Goal: Information Seeking & Learning: Learn about a topic

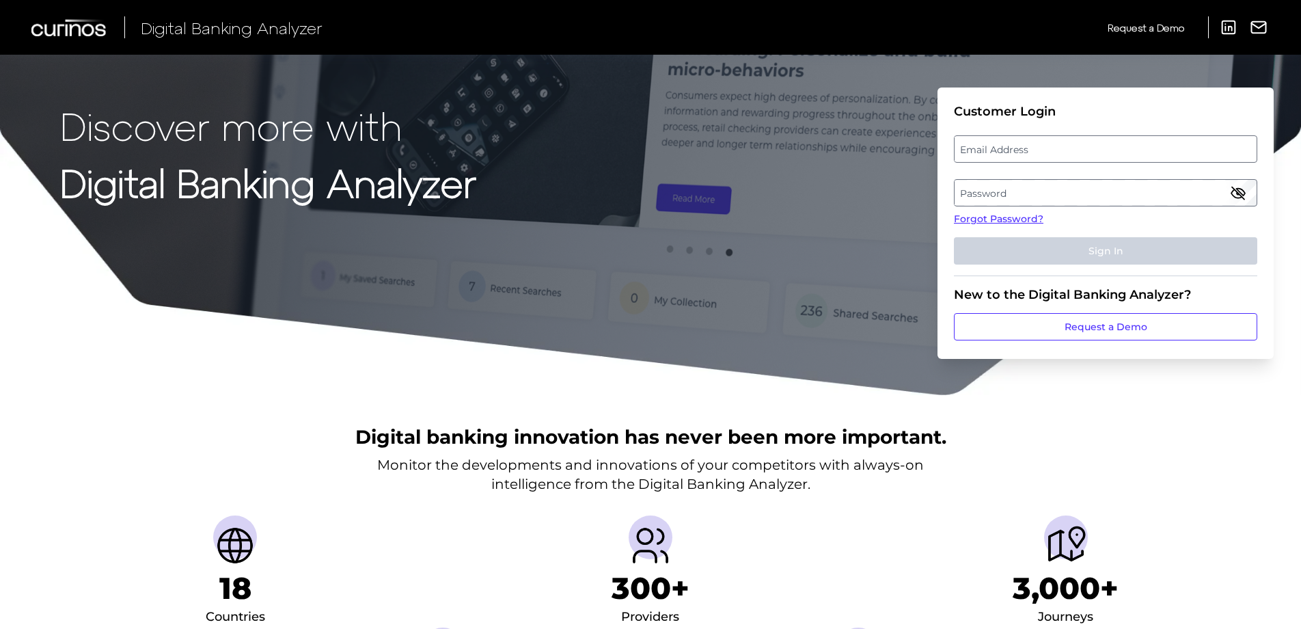
click at [1009, 143] on label "Email Address" at bounding box center [1104, 149] width 301 height 25
click at [1009, 143] on input "email" at bounding box center [1105, 148] width 303 height 27
click at [1028, 151] on input "Email Address" at bounding box center [1105, 148] width 303 height 27
paste input "[PERSON_NAME][EMAIL_ADDRESS][DOMAIN_NAME]"
type input "[PERSON_NAME][EMAIL_ADDRESS][DOMAIN_NAME]"
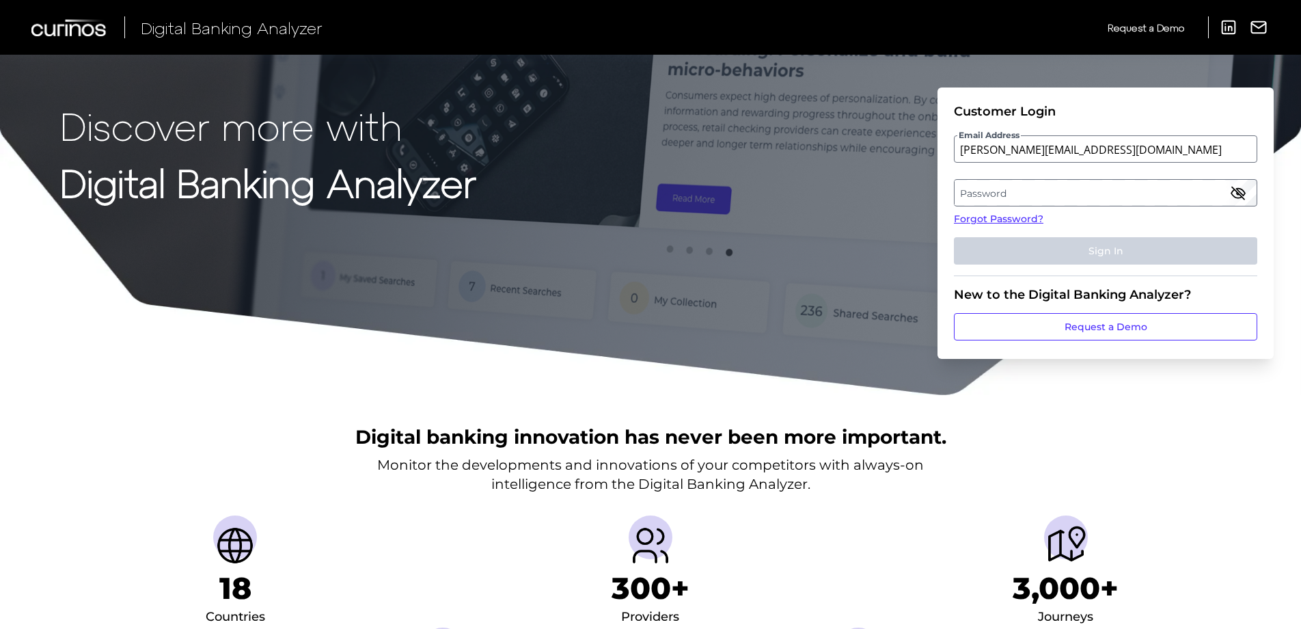
click at [1019, 189] on label "Password" at bounding box center [1104, 192] width 301 height 25
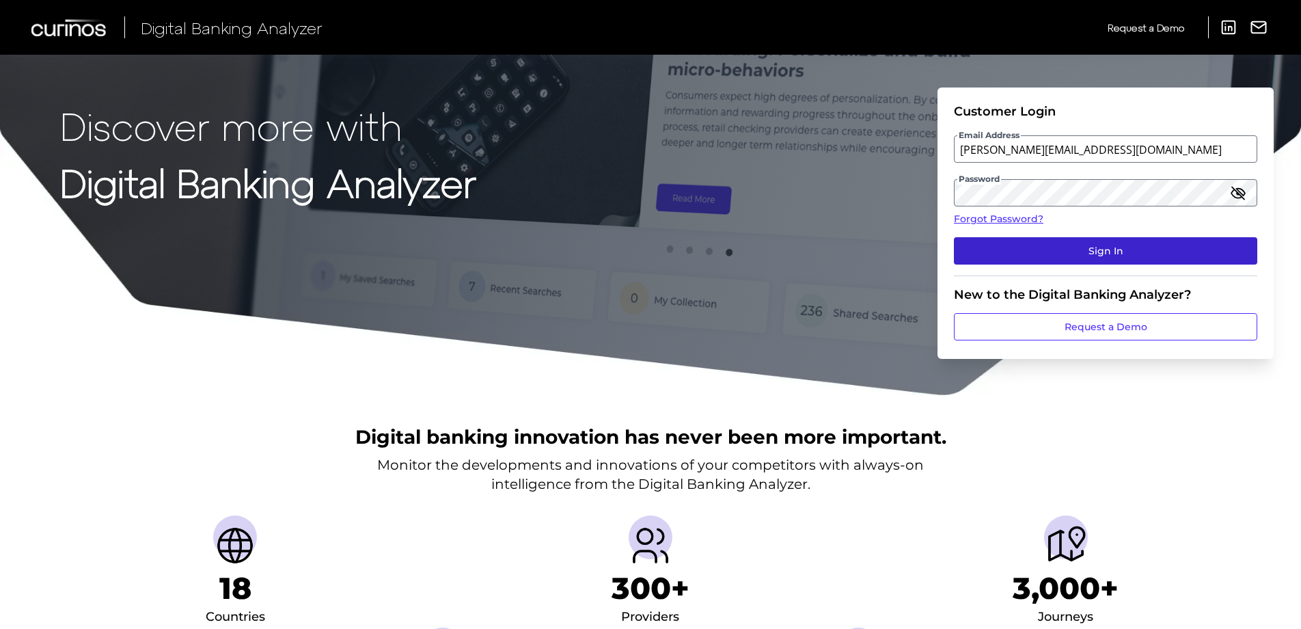
click at [990, 248] on button "Sign In" at bounding box center [1105, 250] width 303 height 27
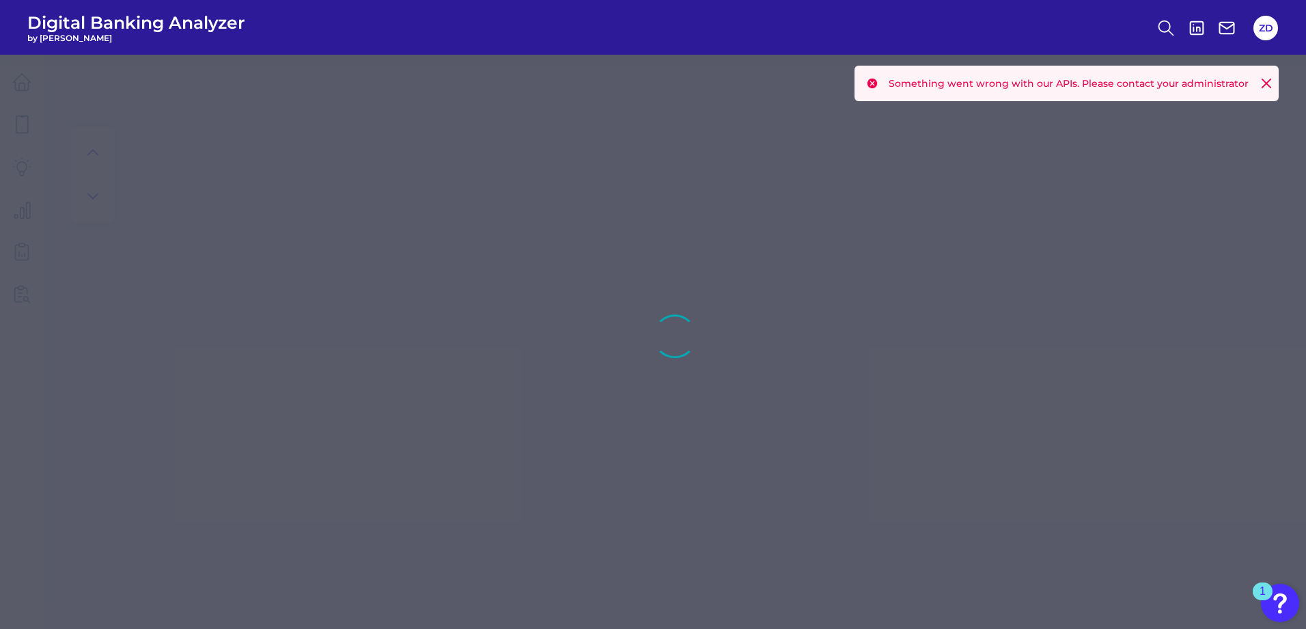
click at [1262, 80] on icon at bounding box center [1267, 84] width 14 height 14
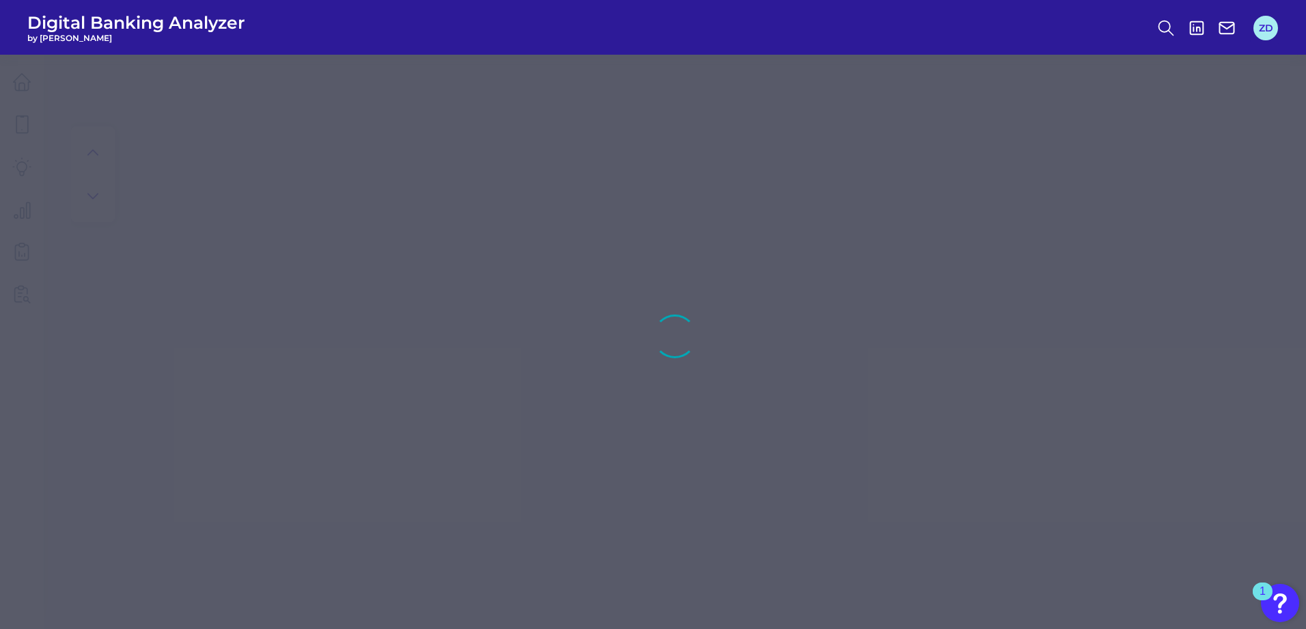
click at [1264, 27] on button "ZD" at bounding box center [1266, 28] width 25 height 25
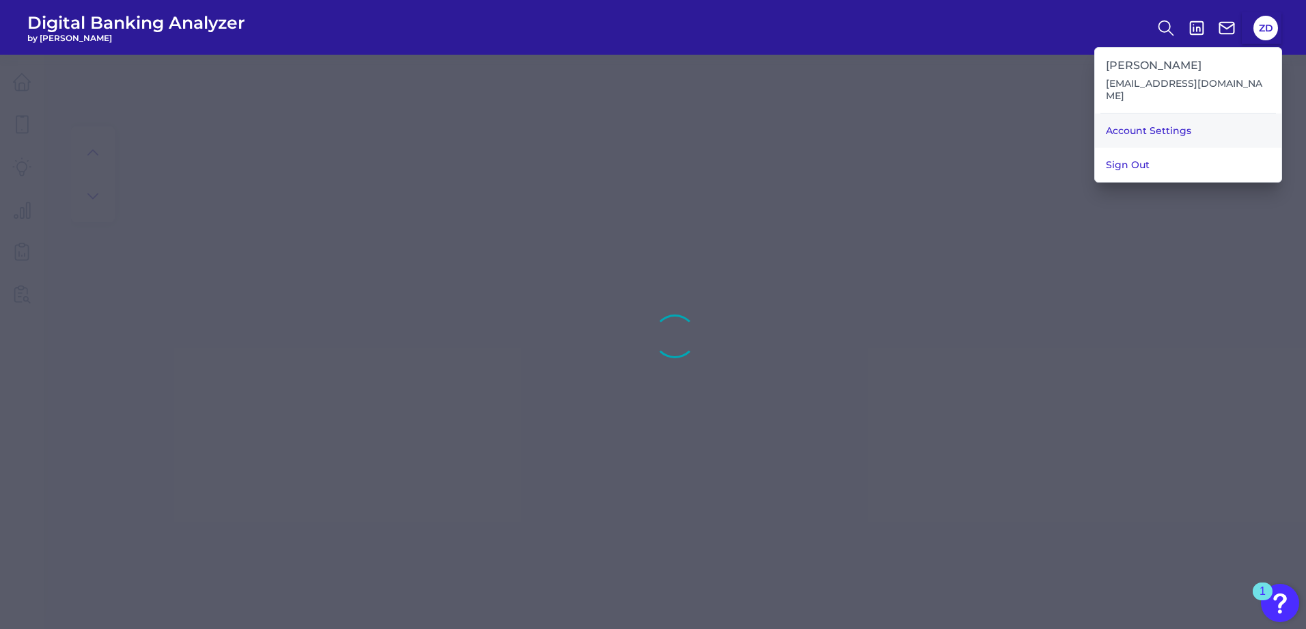
click at [1133, 139] on link "Account Settings" at bounding box center [1188, 130] width 187 height 34
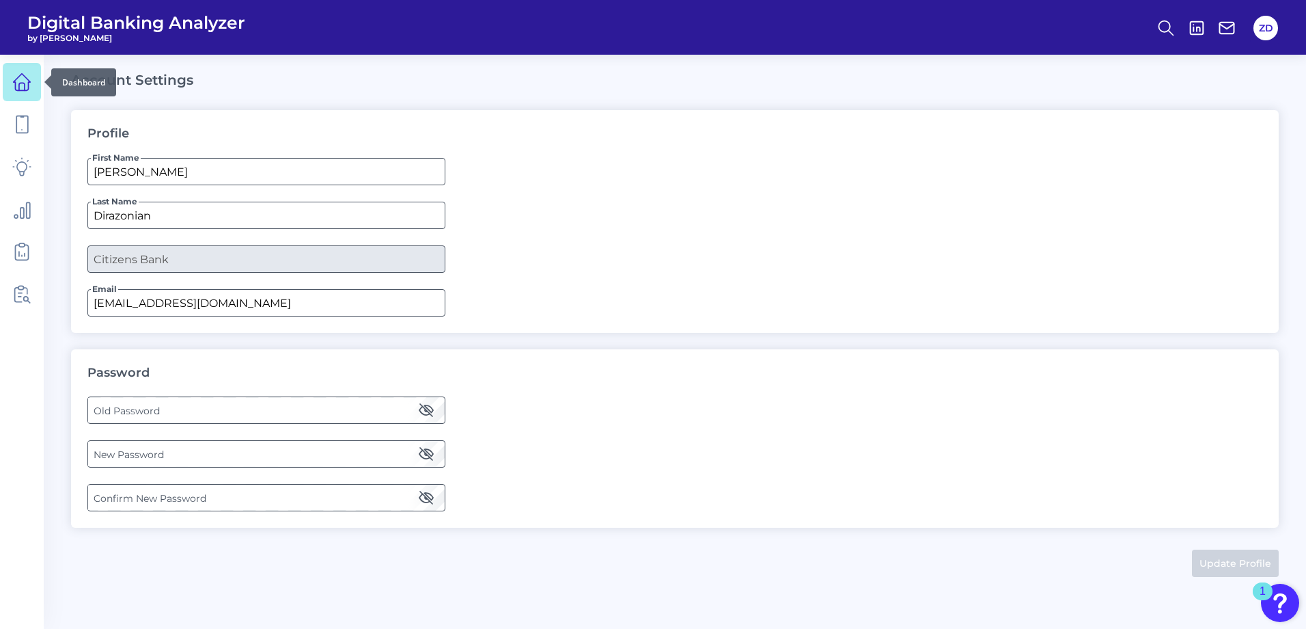
click at [19, 84] on icon at bounding box center [21, 87] width 5 height 8
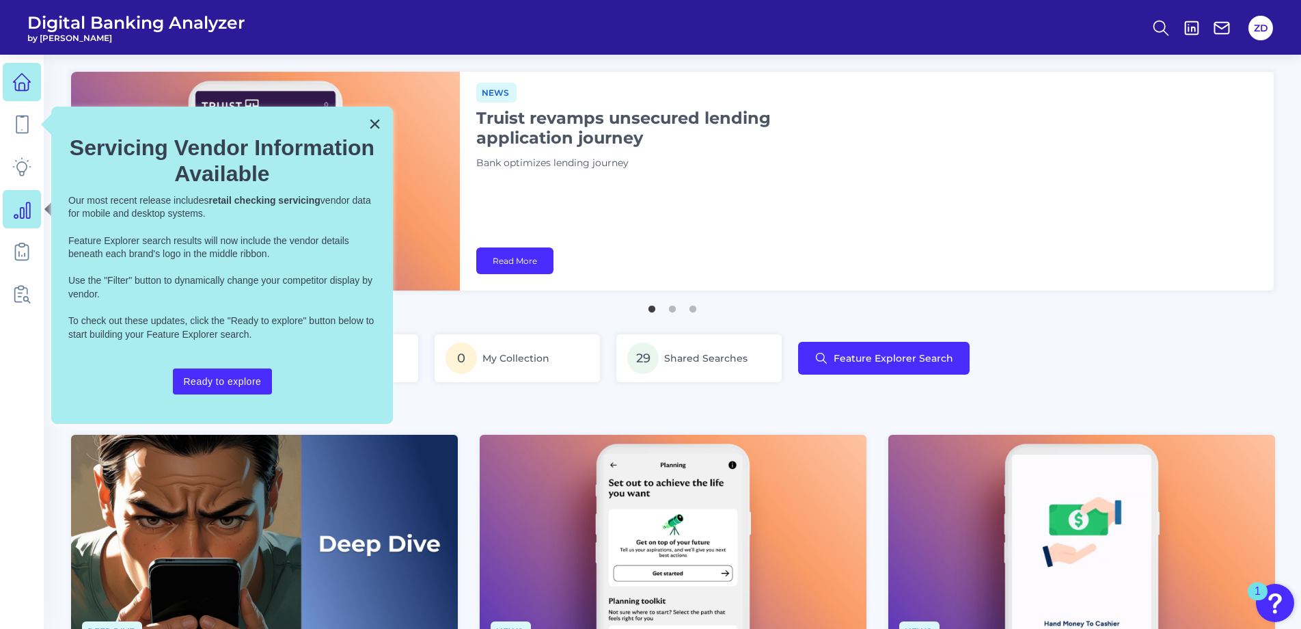
click at [23, 197] on link at bounding box center [22, 209] width 38 height 38
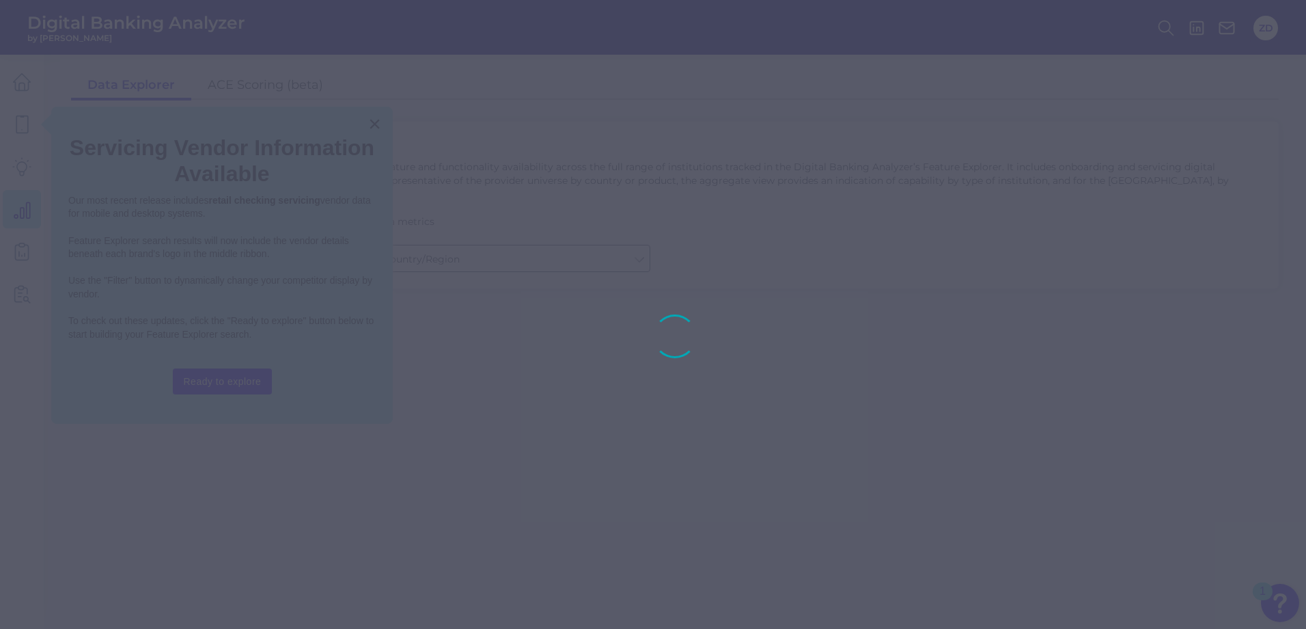
type input "Checking / Current Account"
type input "United States"
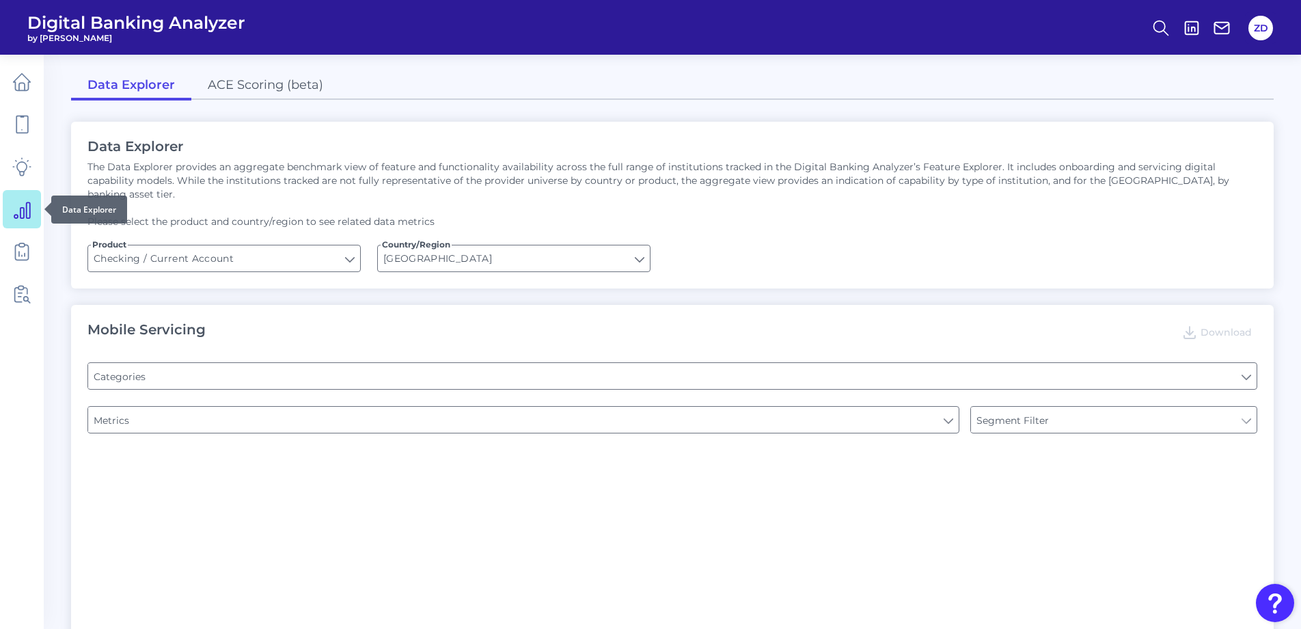
type input "Channel"
type input "Pre-login Features"
type input "Online Banking Registration"
type input "Type of Institution"
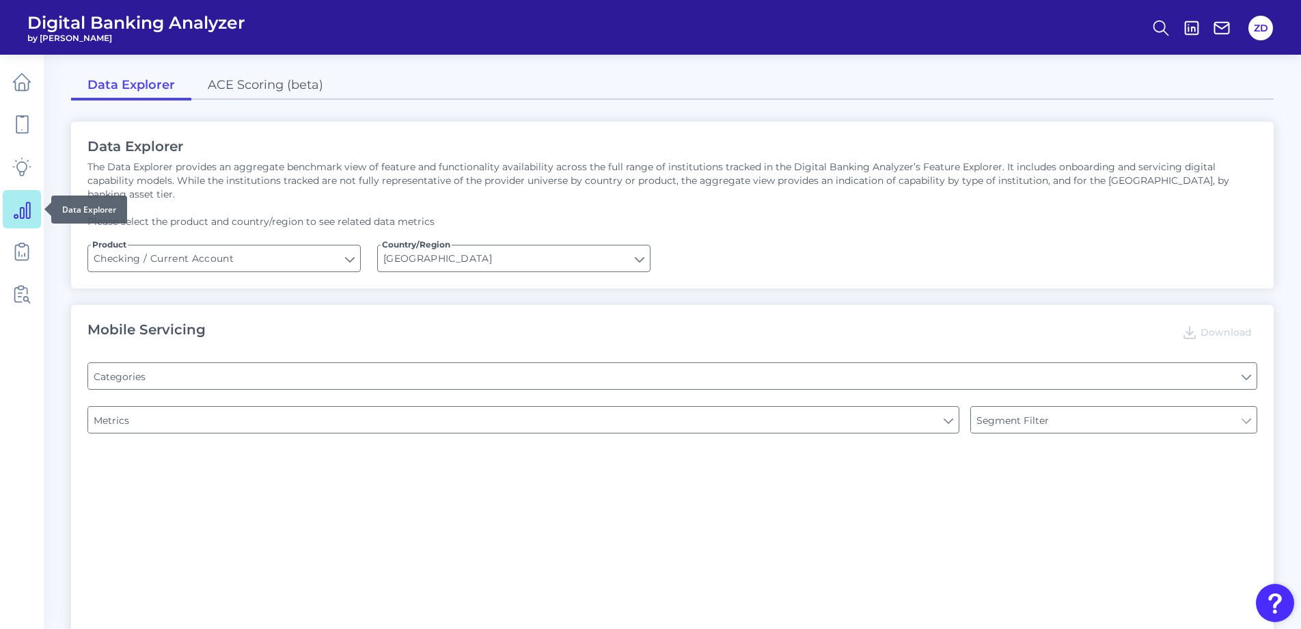
type input "Type of Institution"
type input "END-TO-END JOURNEY: Can you apply for the PRODUCT as a new to brand customer on…"
type input "Upon opening the app are users immediately prompted to use Touch/Face ID to log…"
type input "Can you register for online banking?"
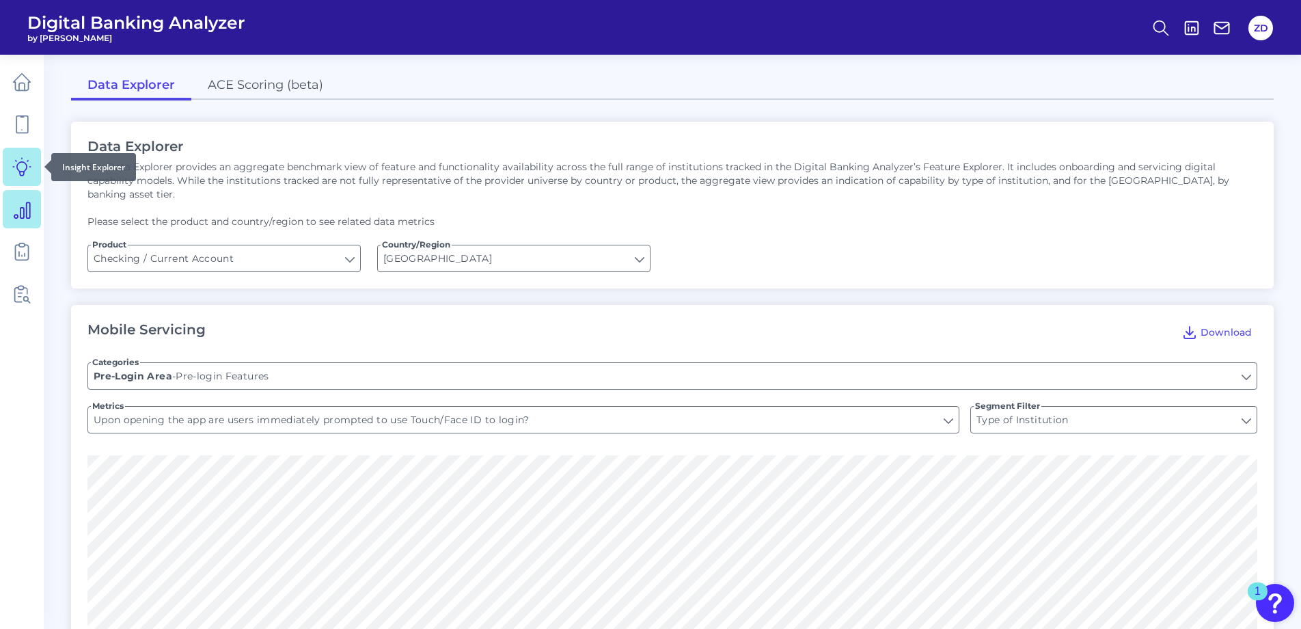
click at [21, 167] on icon at bounding box center [21, 166] width 19 height 19
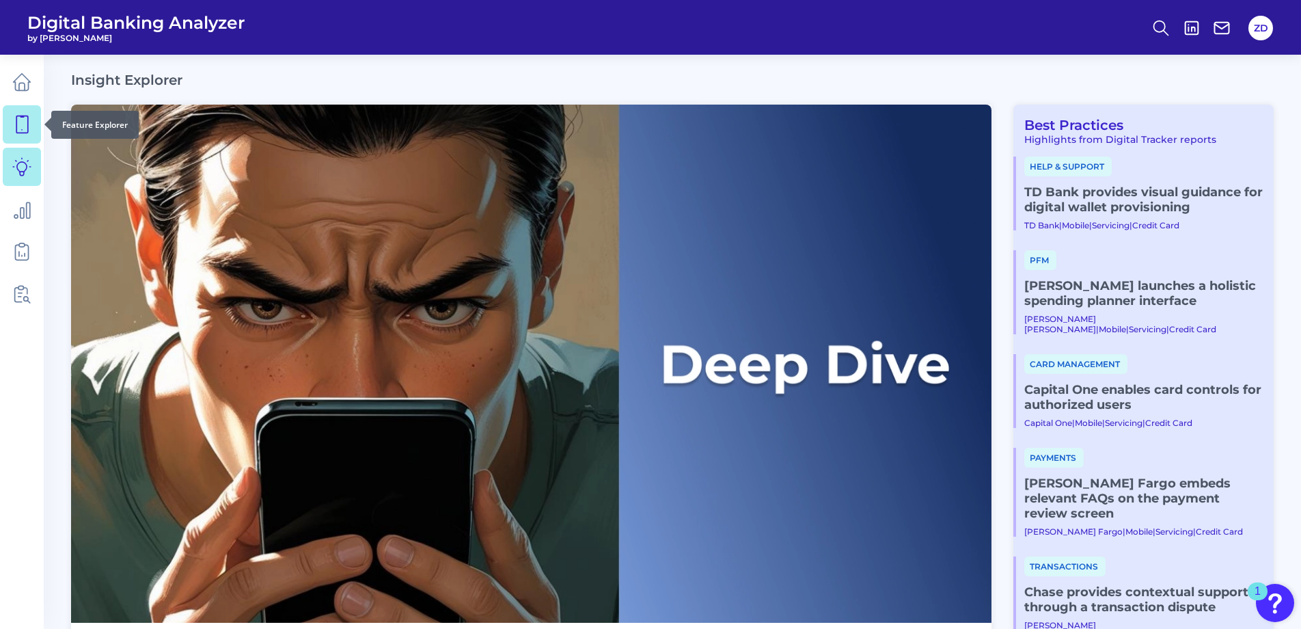
click at [25, 131] on icon at bounding box center [21, 124] width 19 height 19
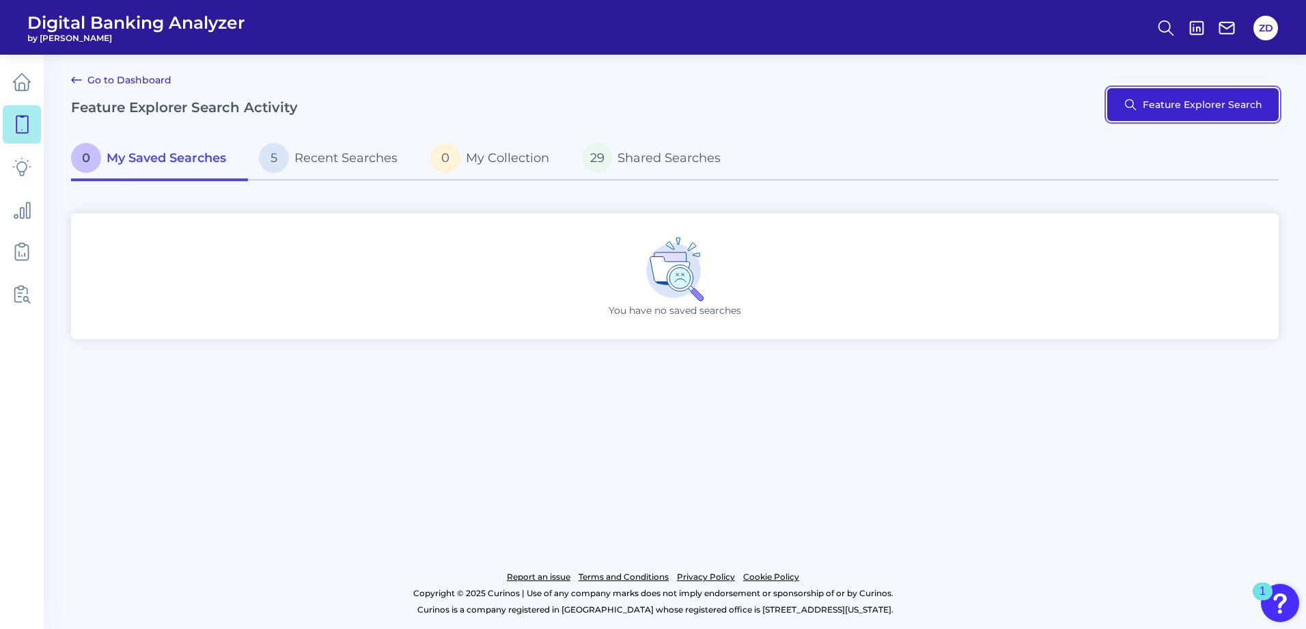
click at [1164, 114] on button "Feature Explorer Search" at bounding box center [1192, 104] width 171 height 33
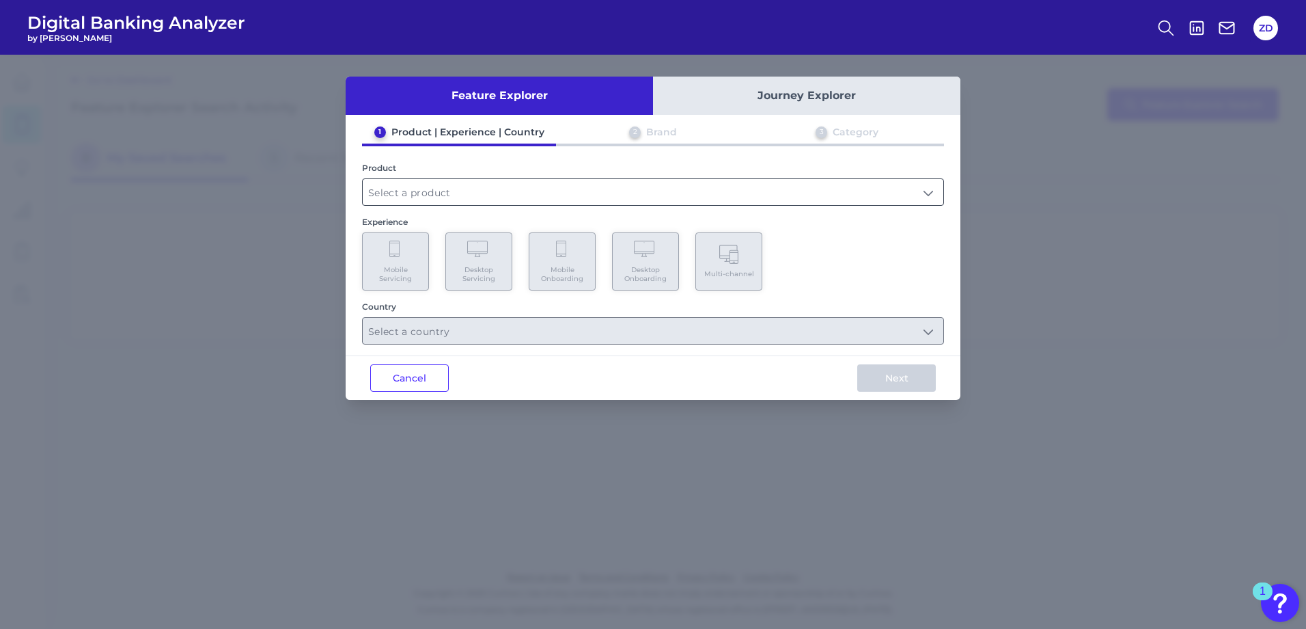
click at [752, 204] on input "text" at bounding box center [653, 192] width 581 height 26
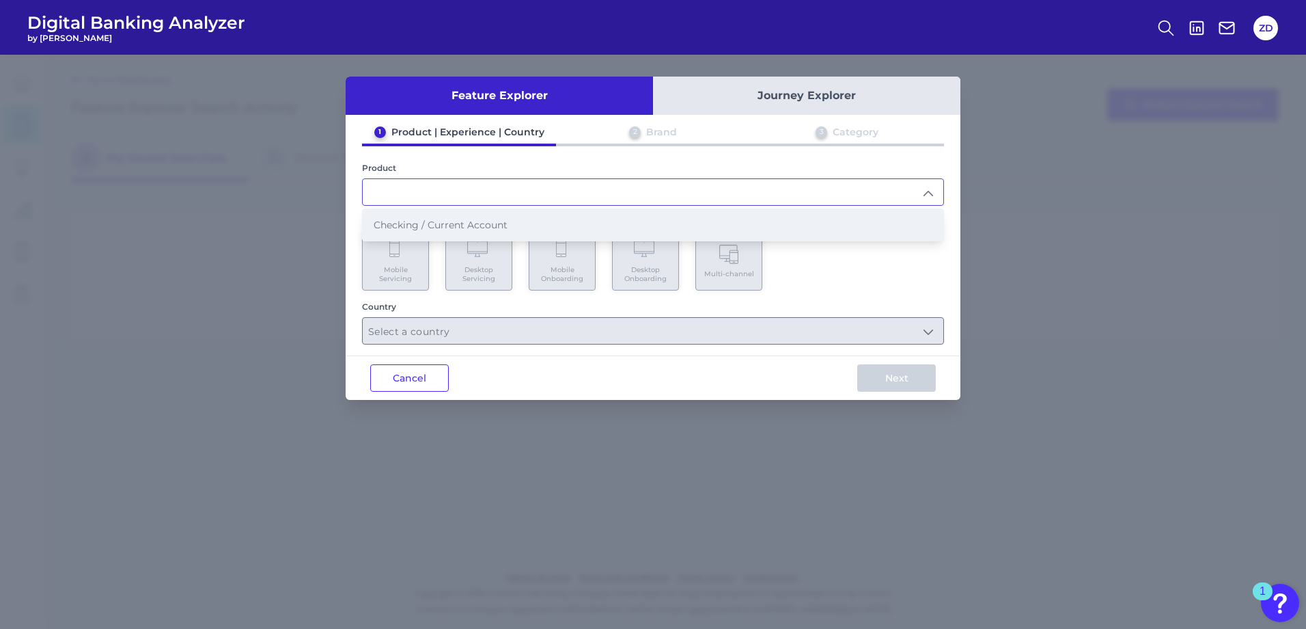
click at [603, 237] on li "Checking / Current Account" at bounding box center [653, 224] width 581 height 31
type input "Checking / Current Account"
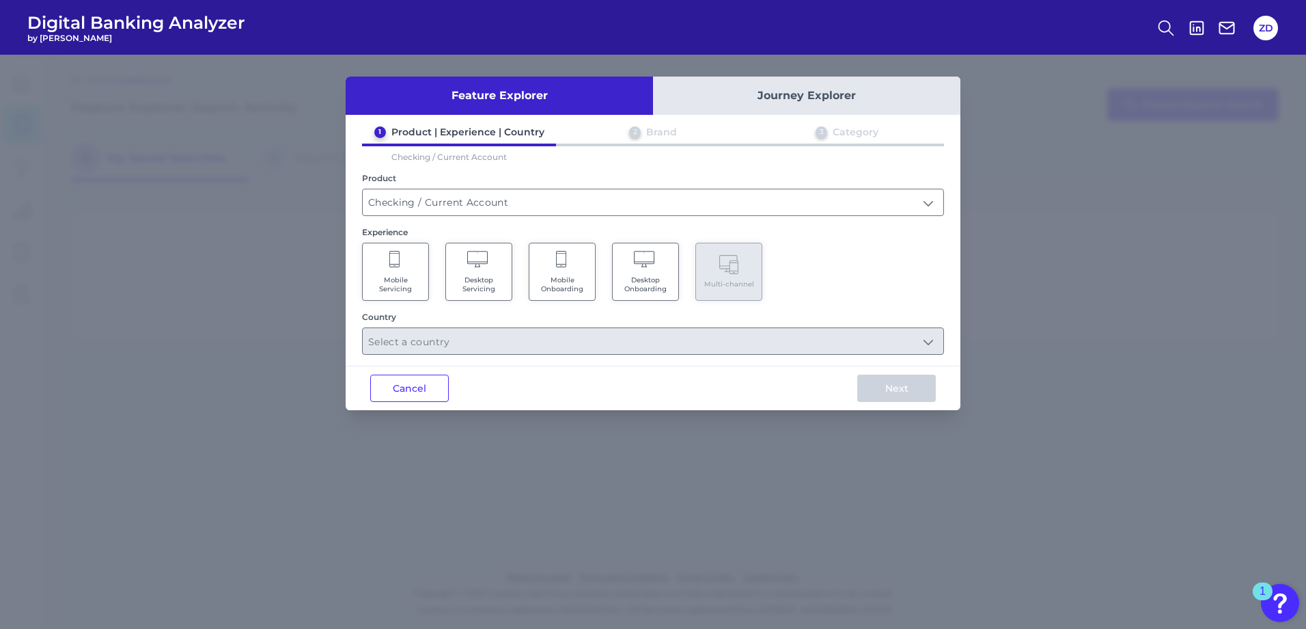
click at [412, 265] on Servicing "Mobile Servicing" at bounding box center [395, 272] width 67 height 58
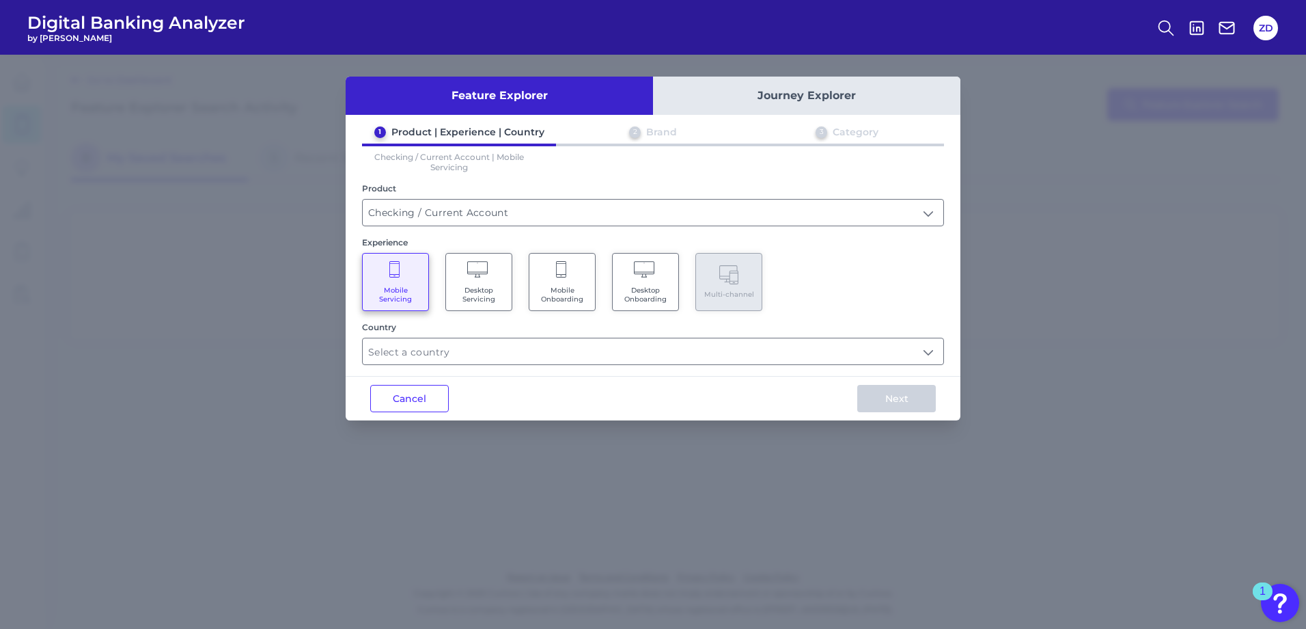
click at [551, 286] on span "Mobile Onboarding" at bounding box center [562, 295] width 52 height 18
click at [396, 284] on Servicing "Mobile Servicing" at bounding box center [395, 282] width 67 height 58
click at [509, 342] on input "text" at bounding box center [653, 351] width 581 height 26
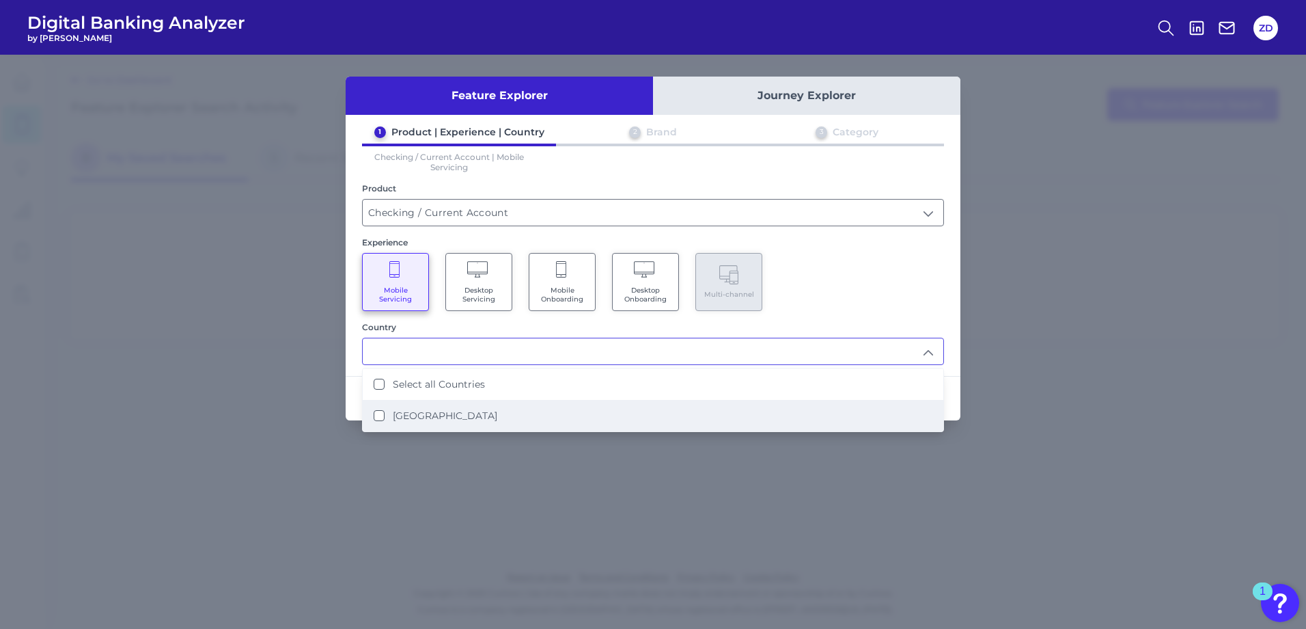
click at [438, 413] on label "United States" at bounding box center [445, 415] width 105 height 12
type input "Select all Countries"
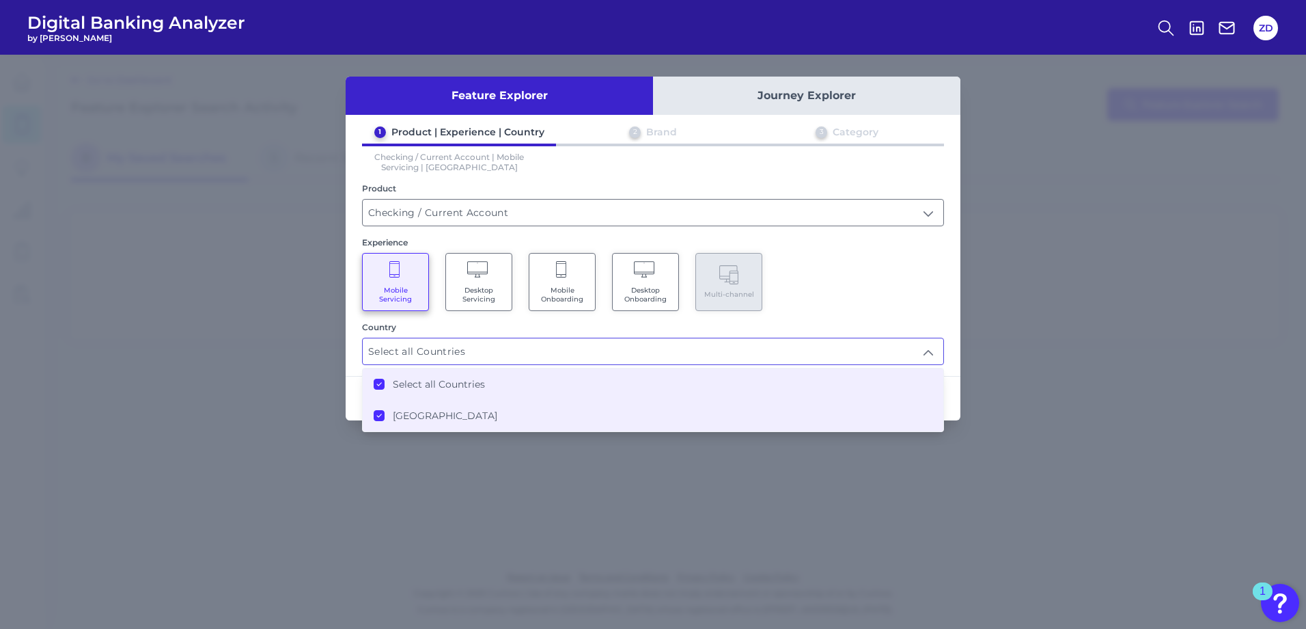
click at [912, 280] on div "Mobile Servicing Desktop Servicing Mobile Onboarding Desktop Onboarding Multi-c…" at bounding box center [653, 282] width 582 height 58
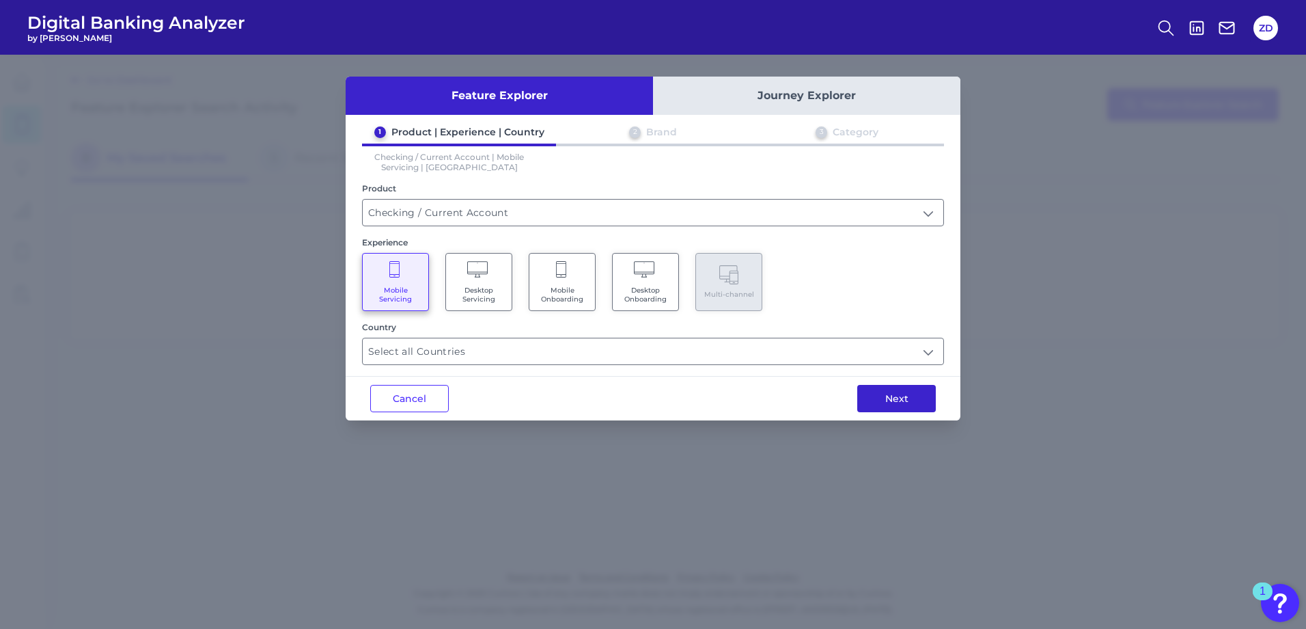
click at [879, 396] on button "Next" at bounding box center [896, 398] width 79 height 27
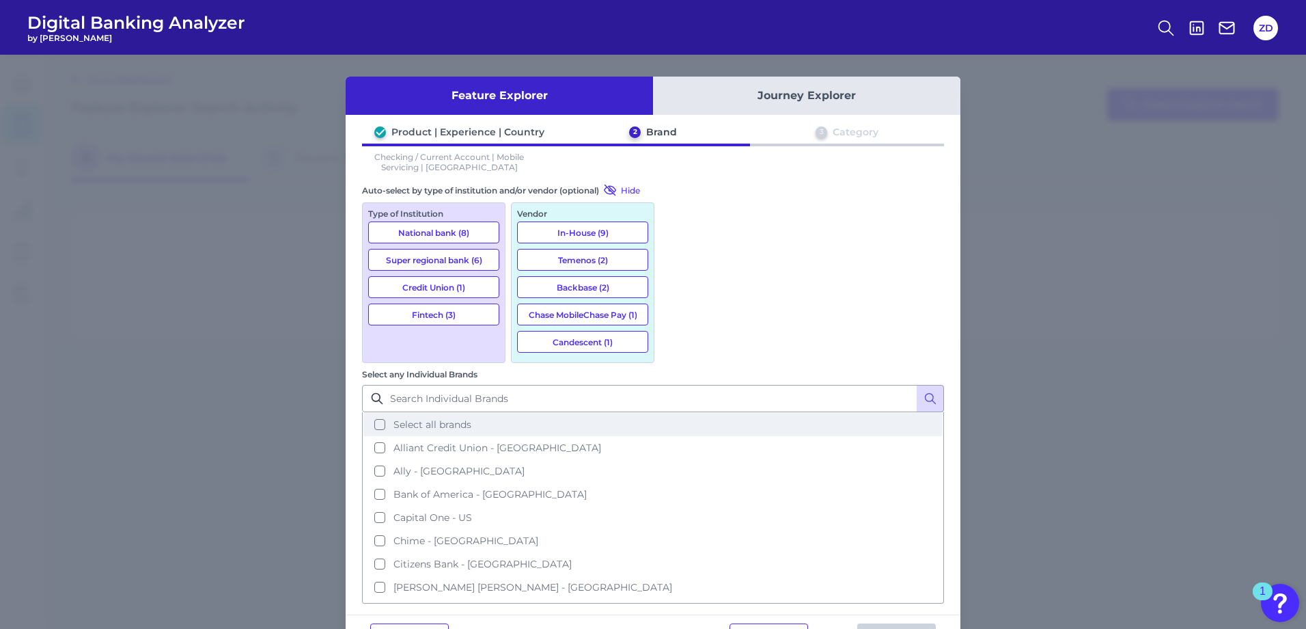
click at [471, 418] on span "Select all brands" at bounding box center [433, 424] width 78 height 12
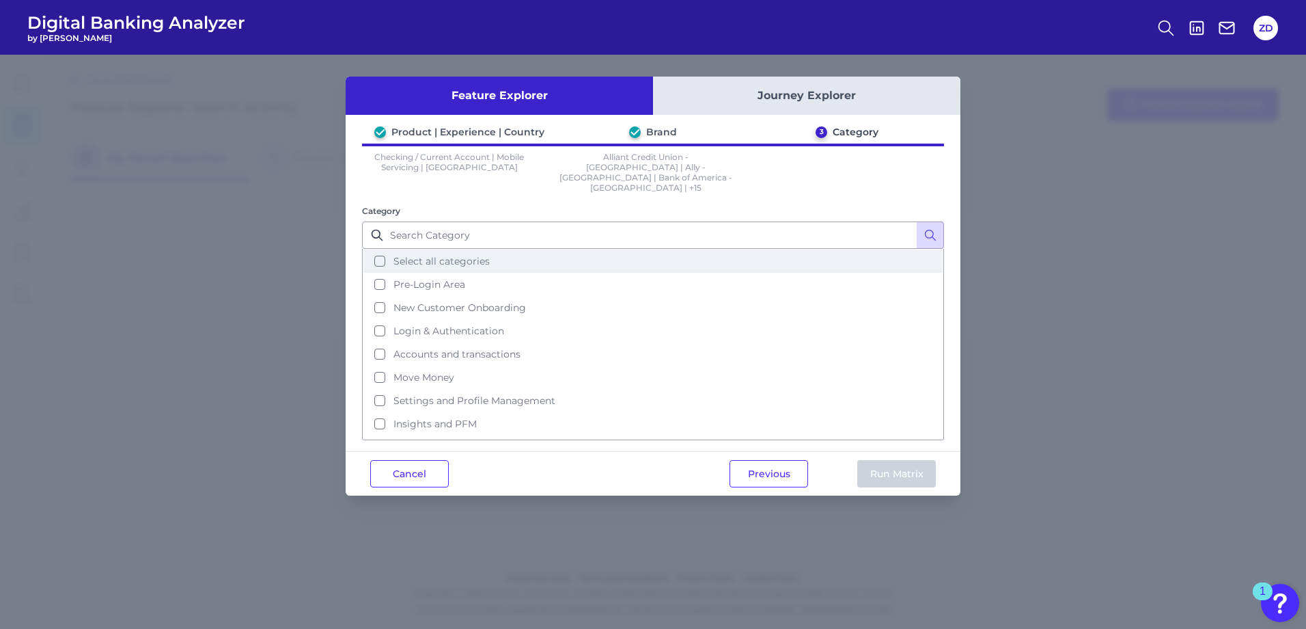
click at [404, 255] on span "Select all categories" at bounding box center [442, 261] width 96 height 12
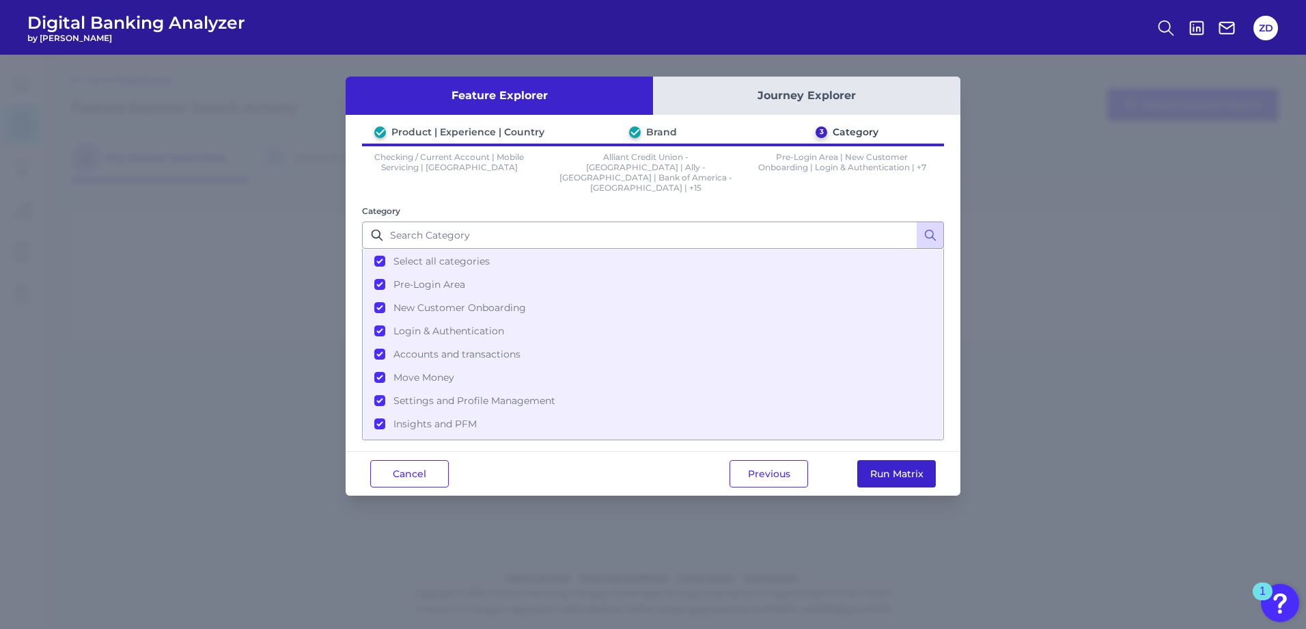
click at [913, 460] on button "Run Matrix" at bounding box center [896, 473] width 79 height 27
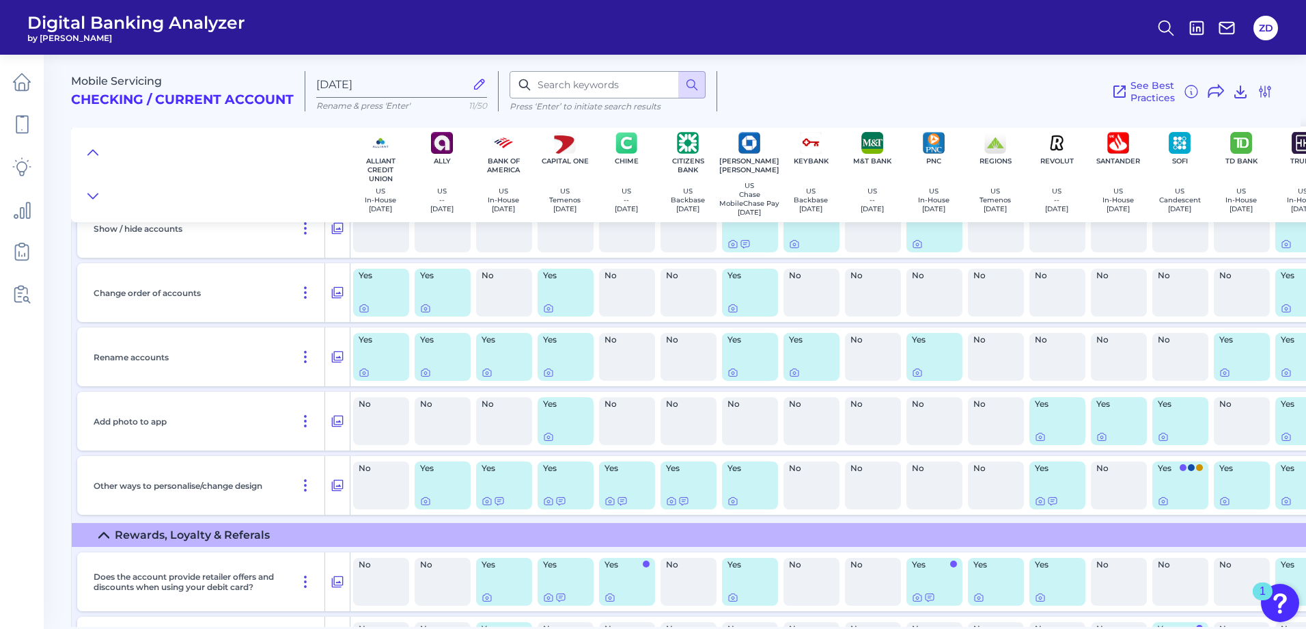
scroll to position [14886, 0]
click at [1216, 90] on icon at bounding box center [1216, 91] width 16 height 16
click at [1264, 82] on icon at bounding box center [1267, 84] width 14 height 14
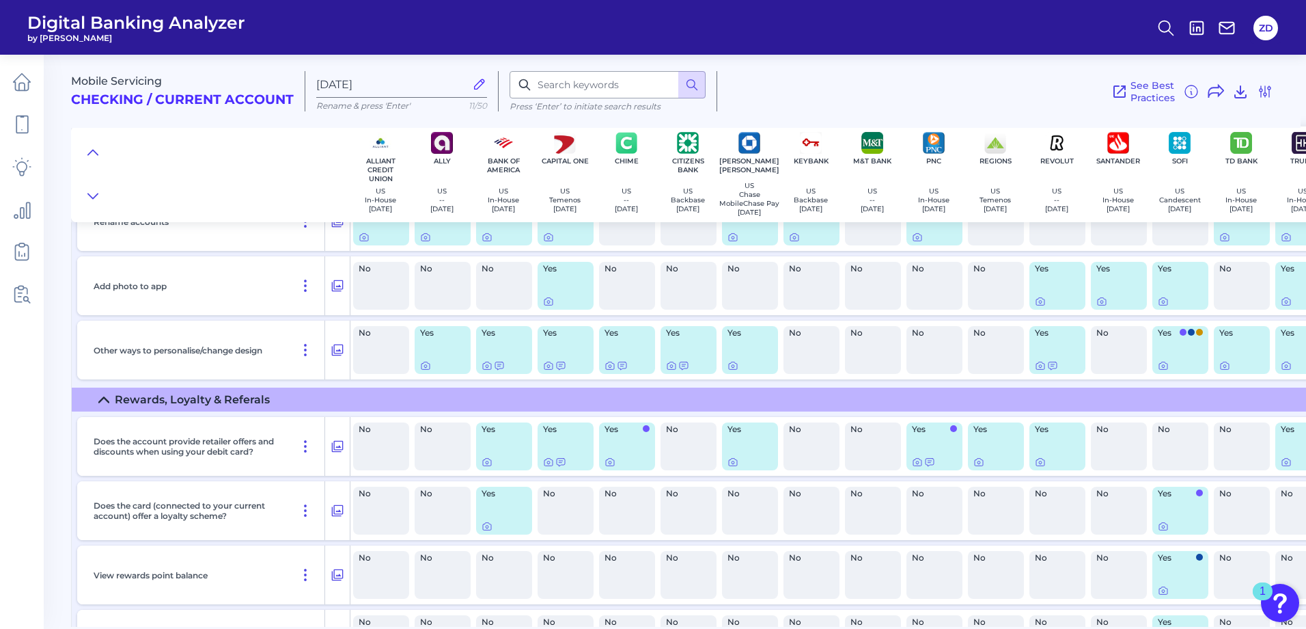
scroll to position [15023, 0]
click at [1262, 90] on icon at bounding box center [1265, 91] width 16 height 16
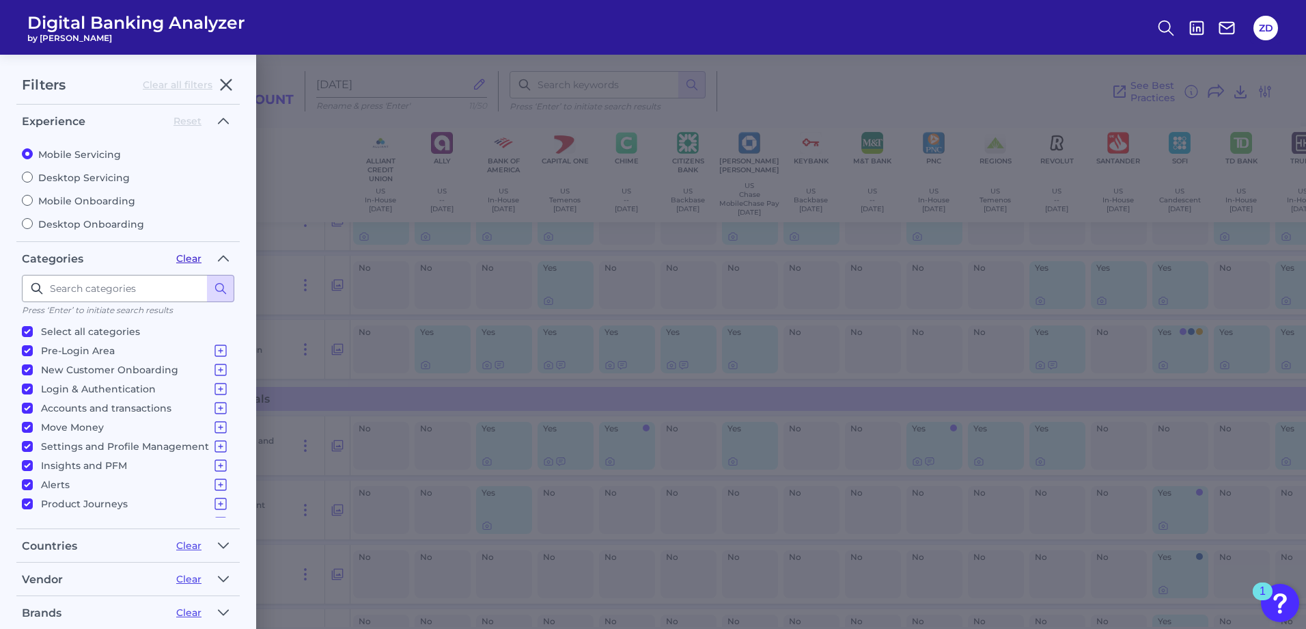
click at [186, 260] on button "Clear" at bounding box center [188, 258] width 25 height 12
checkbox input "false"
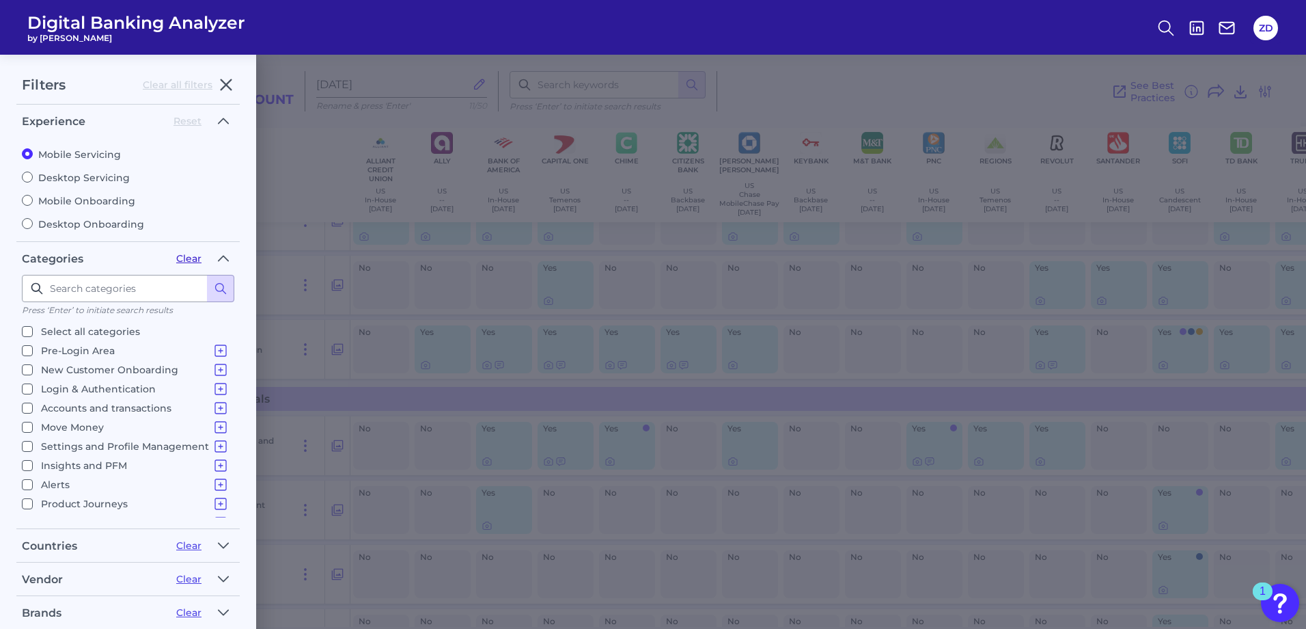
checkbox input "false"
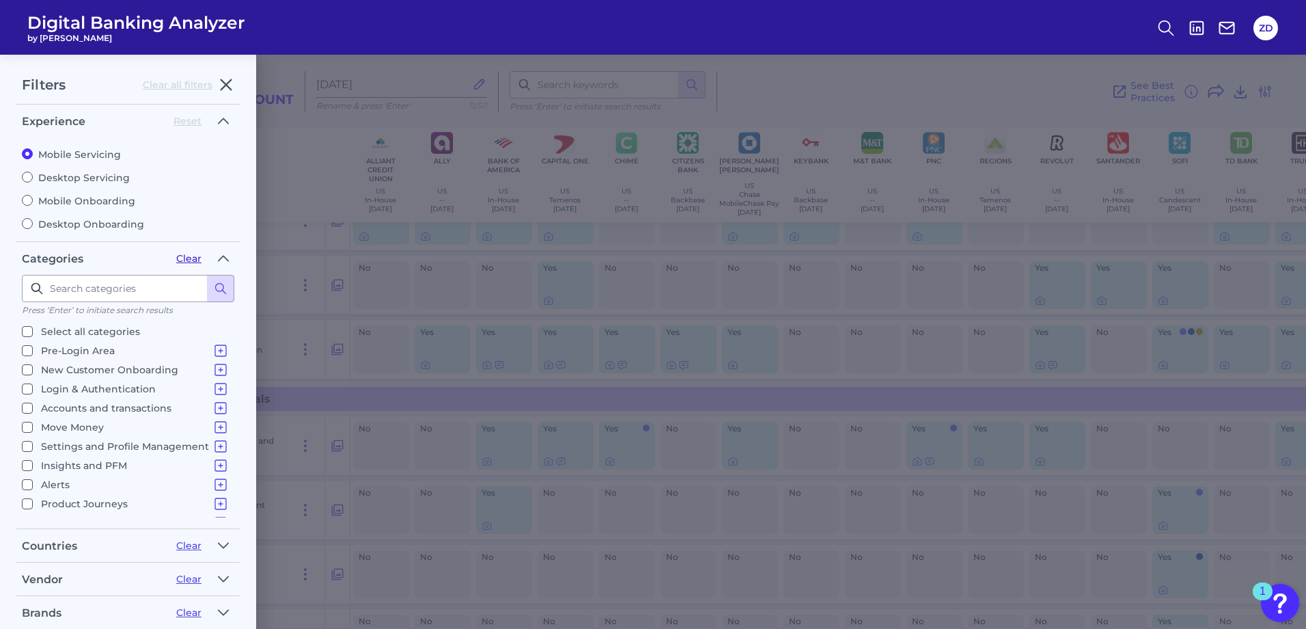
checkbox input "false"
click at [227, 79] on icon "button" at bounding box center [226, 85] width 16 height 16
checkbox input "true"
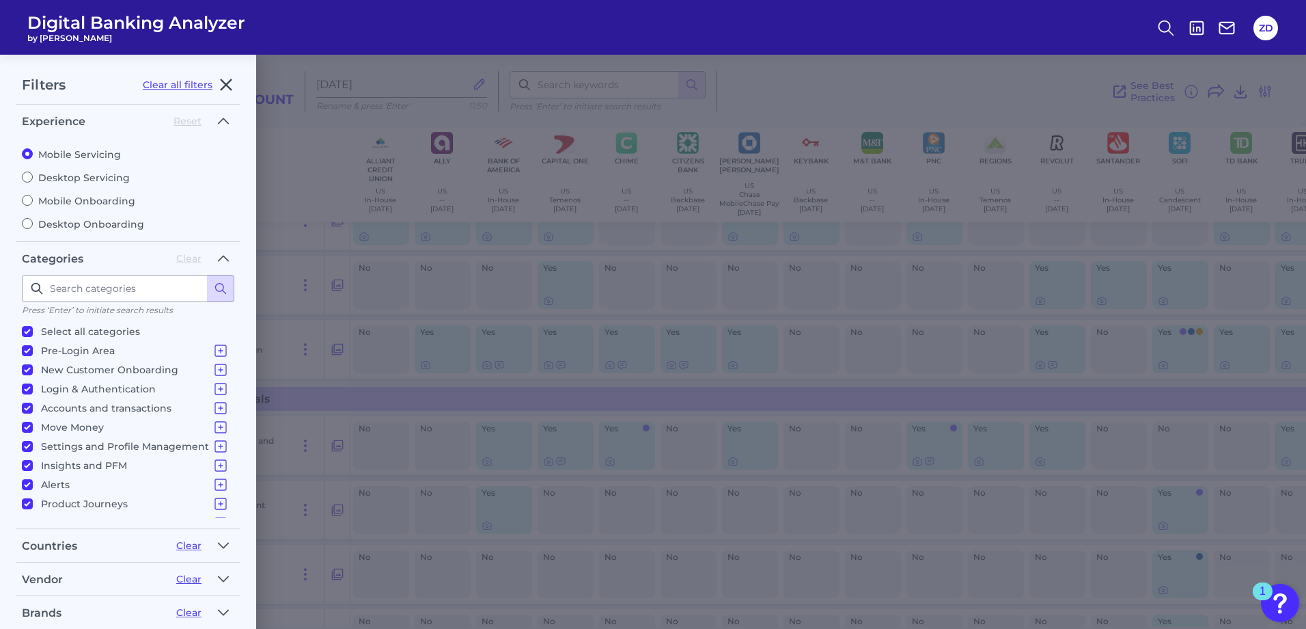
checkbox input "true"
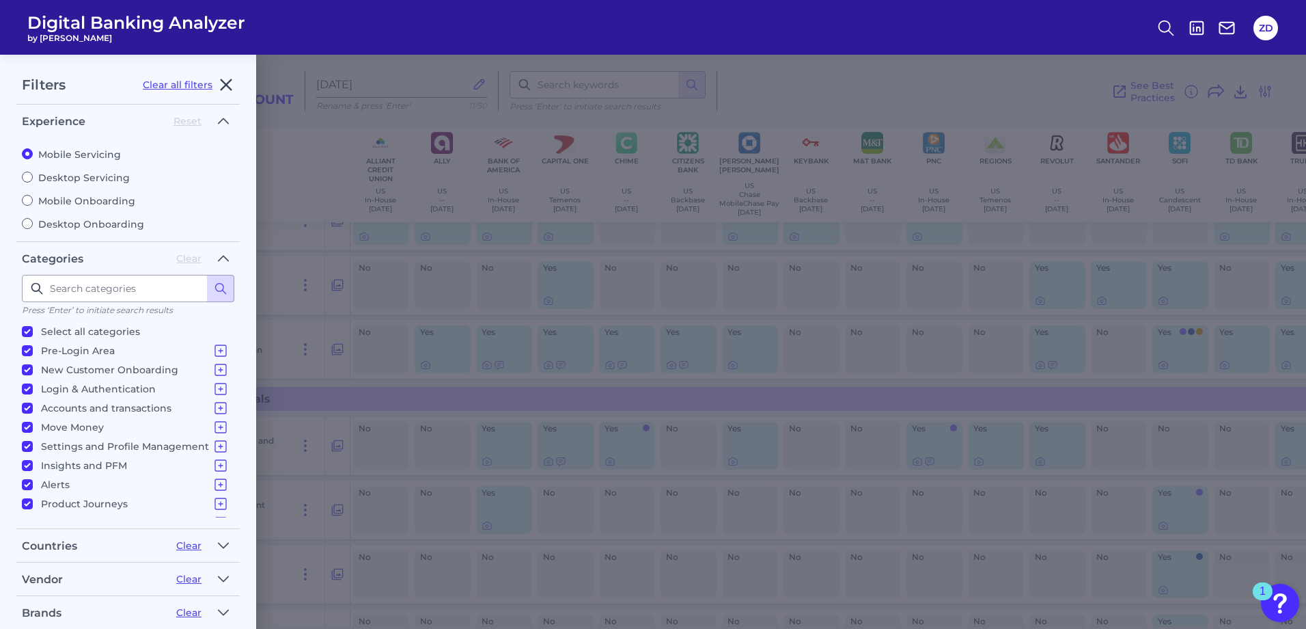
checkbox input "true"
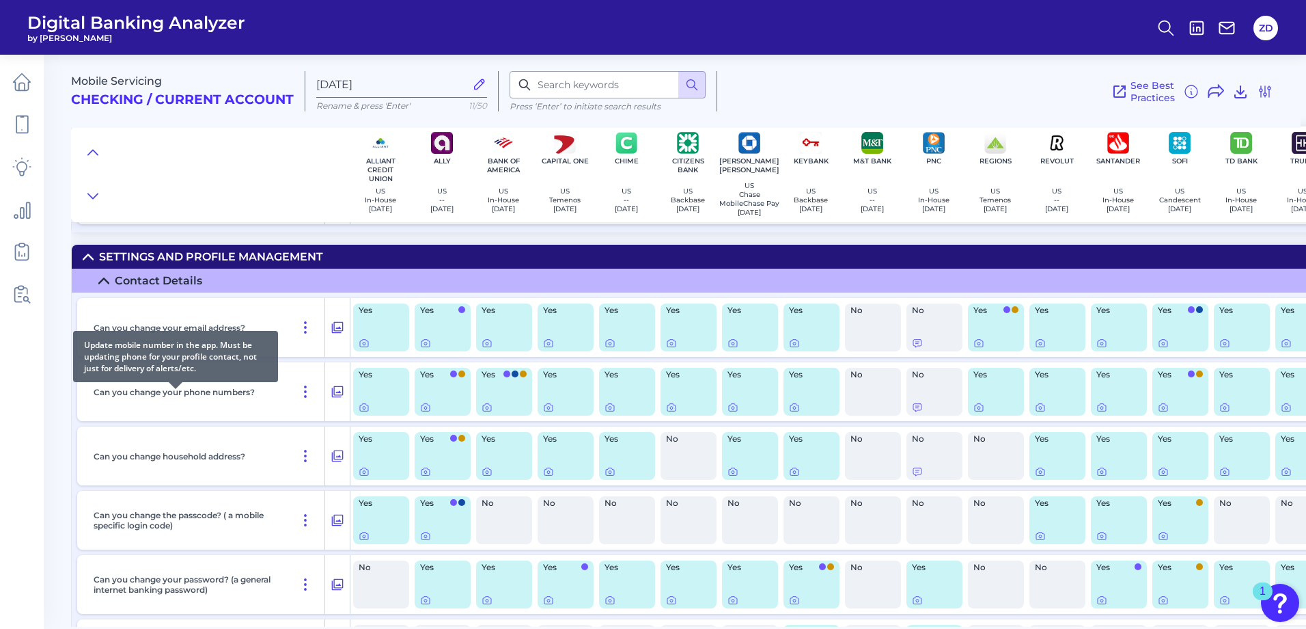
scroll to position [12540, 0]
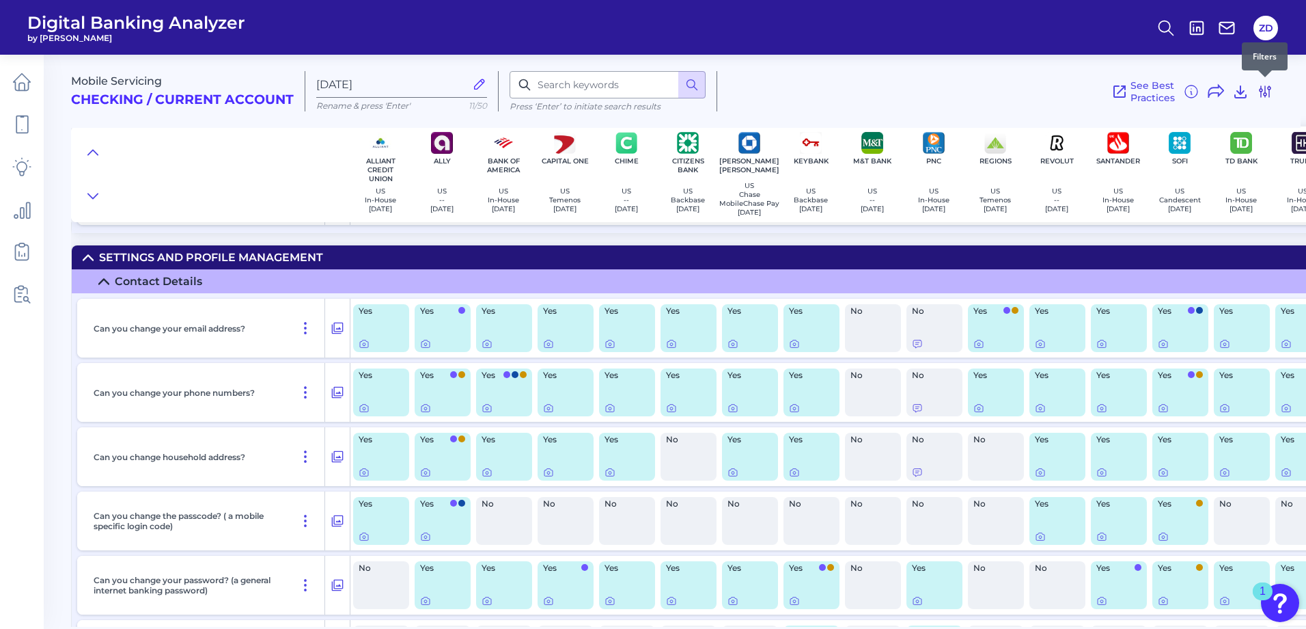
click at [1261, 97] on icon at bounding box center [1265, 91] width 11 height 11
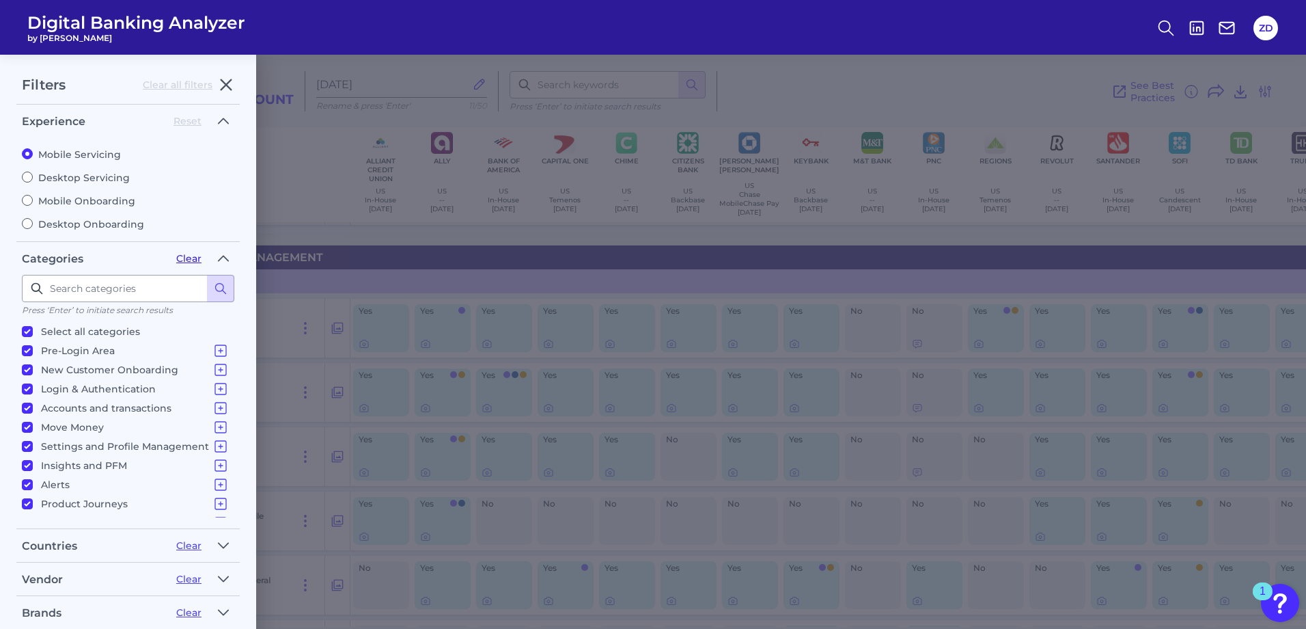
click at [195, 256] on button "Clear" at bounding box center [188, 258] width 25 height 12
checkbox input "false"
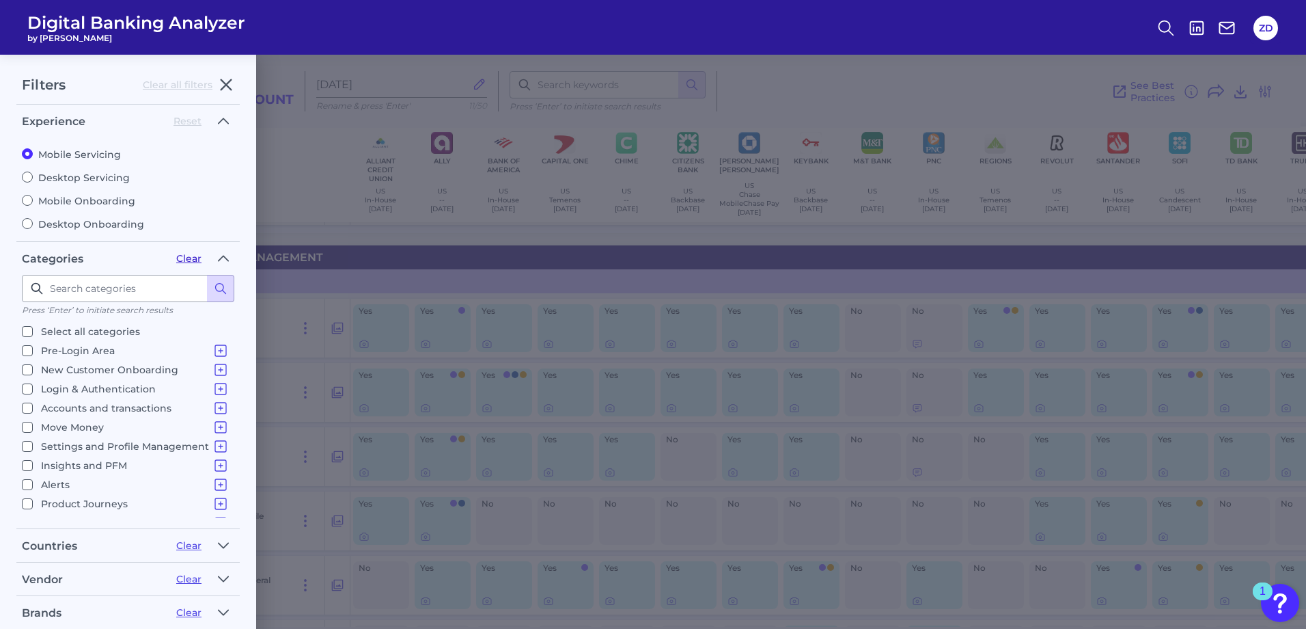
checkbox input "false"
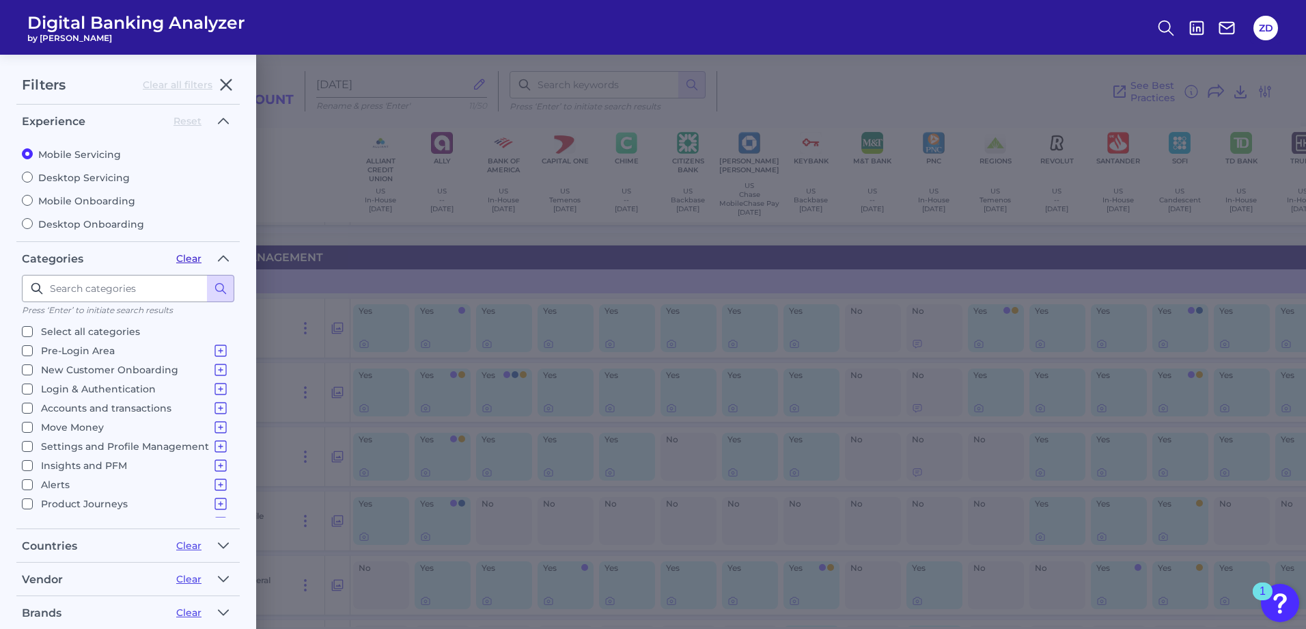
checkbox input "false"
click at [86, 450] on p "Settings and Profile Management" at bounding box center [135, 446] width 188 height 16
click at [33, 450] on input "Settings and Profile Management Contact Details Overdraft Management Marketing …" at bounding box center [27, 446] width 11 height 11
click at [212, 444] on icon at bounding box center [220, 446] width 16 height 16
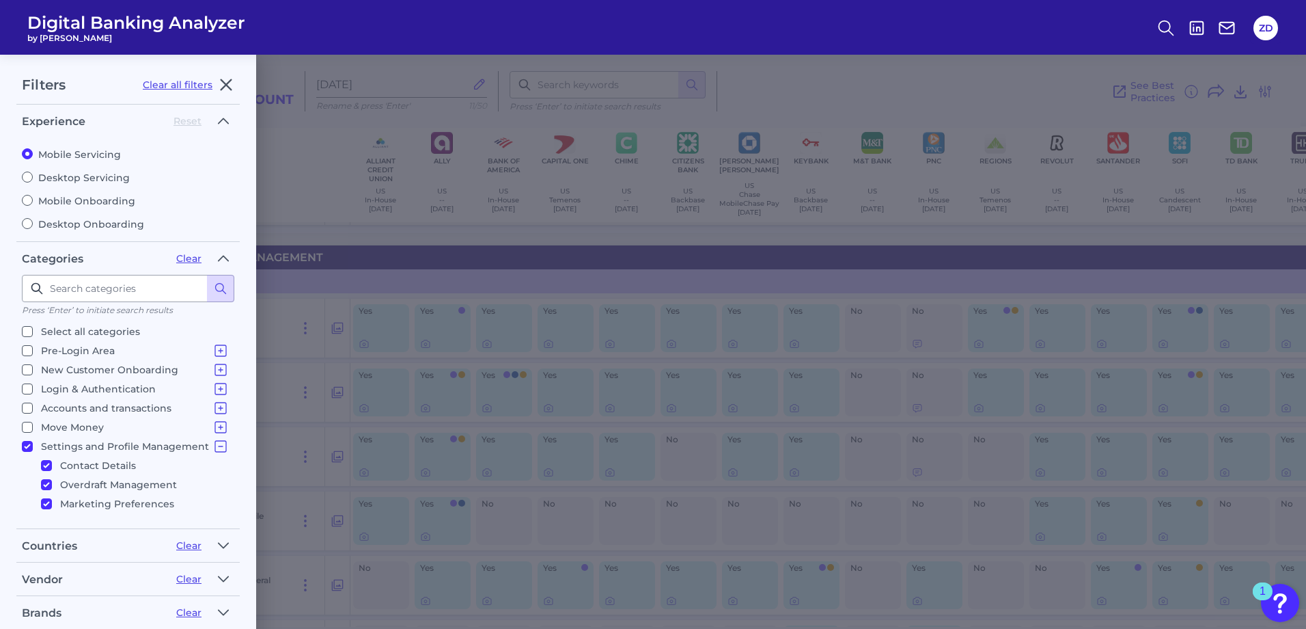
click at [29, 443] on input "Settings and Profile Management Contact Details Overdraft Management Marketing …" at bounding box center [27, 446] width 11 height 11
checkbox input "false"
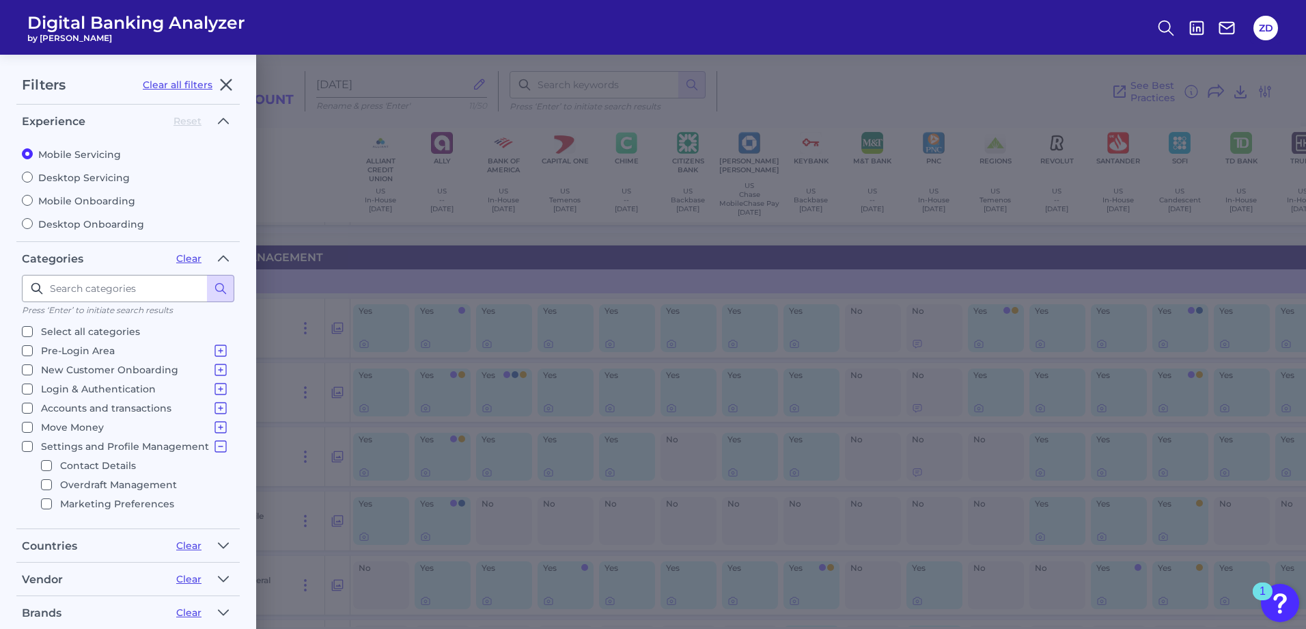
checkbox input "false"
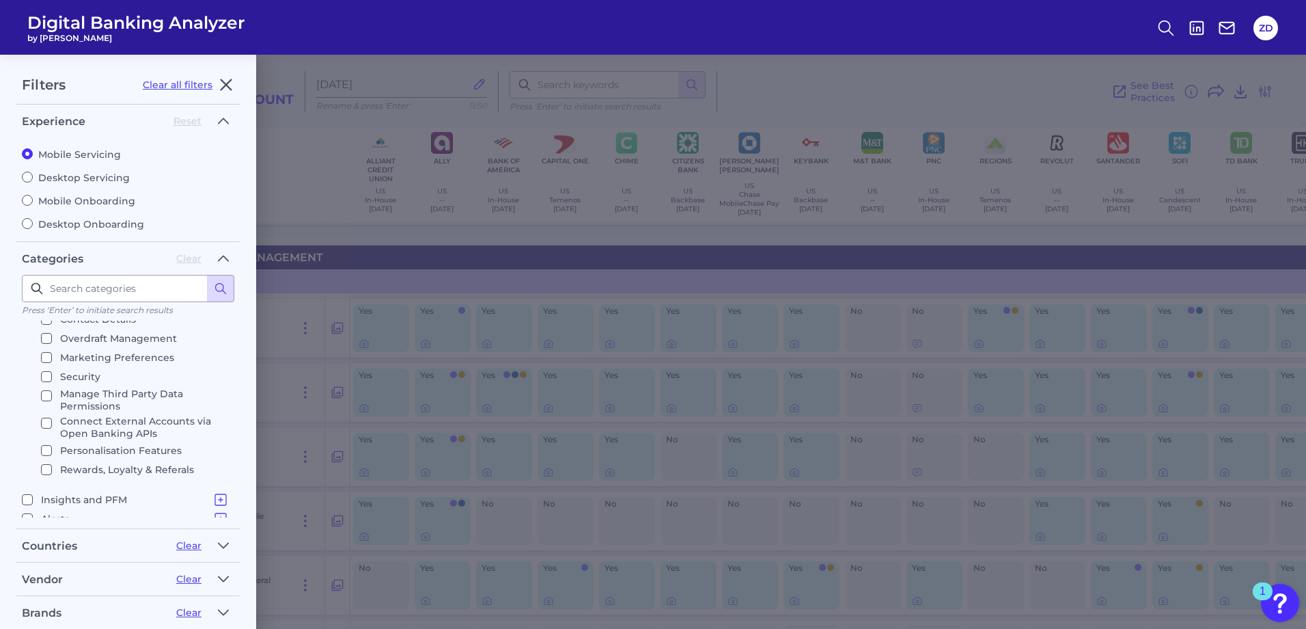
scroll to position [137, 0]
click at [41, 475] on label "Rewards, Loyalty & Referals" at bounding box center [132, 467] width 182 height 16
click at [41, 473] on input "Rewards, Loyalty & Referals" at bounding box center [46, 467] width 11 height 11
checkbox input "true"
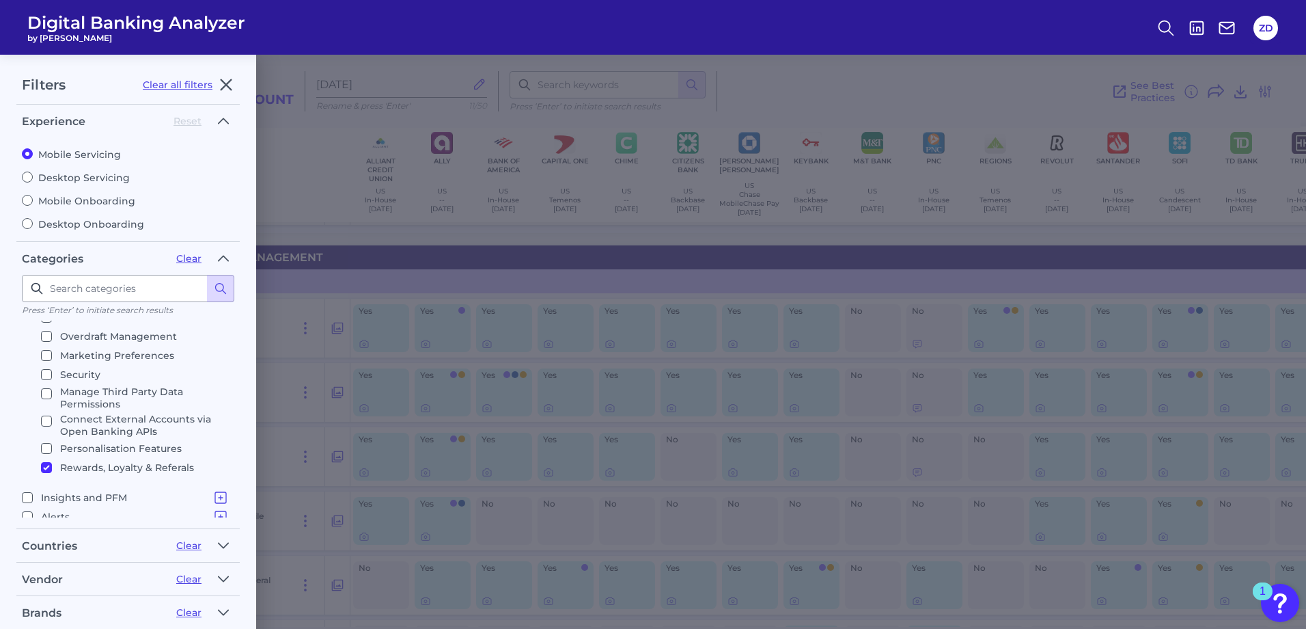
scroll to position [144, 0]
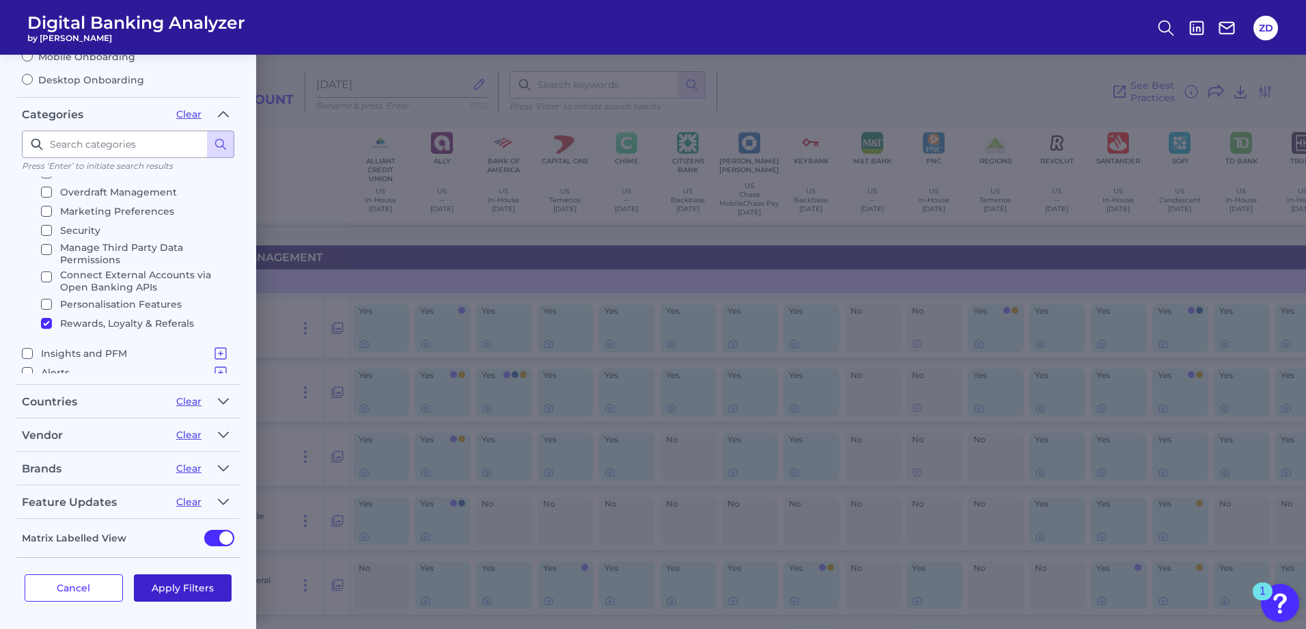
click at [180, 581] on button "Apply Filters" at bounding box center [183, 587] width 98 height 27
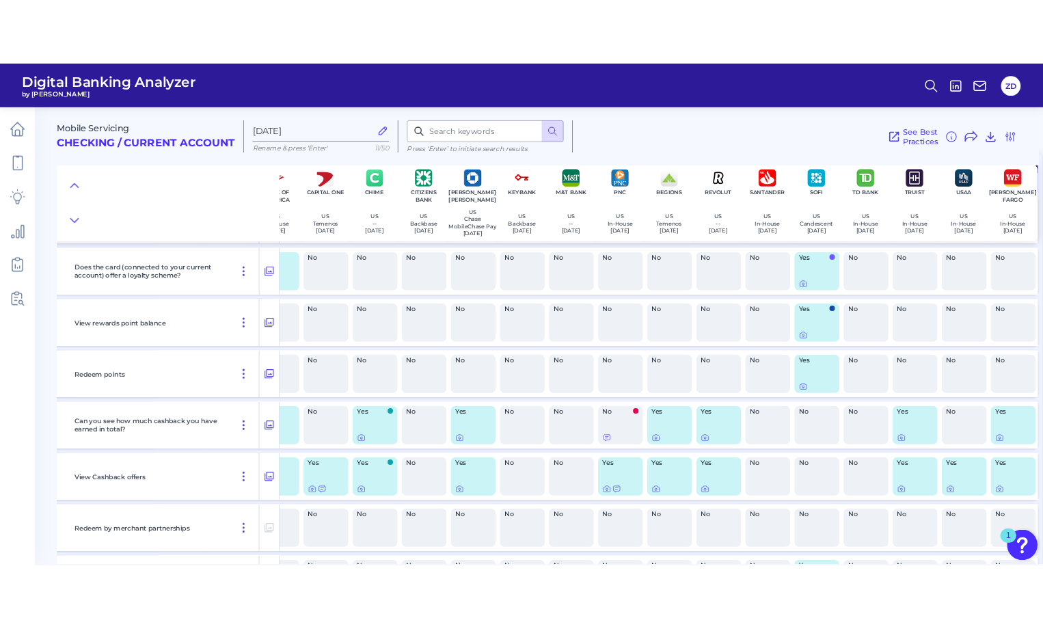
scroll to position [118, 163]
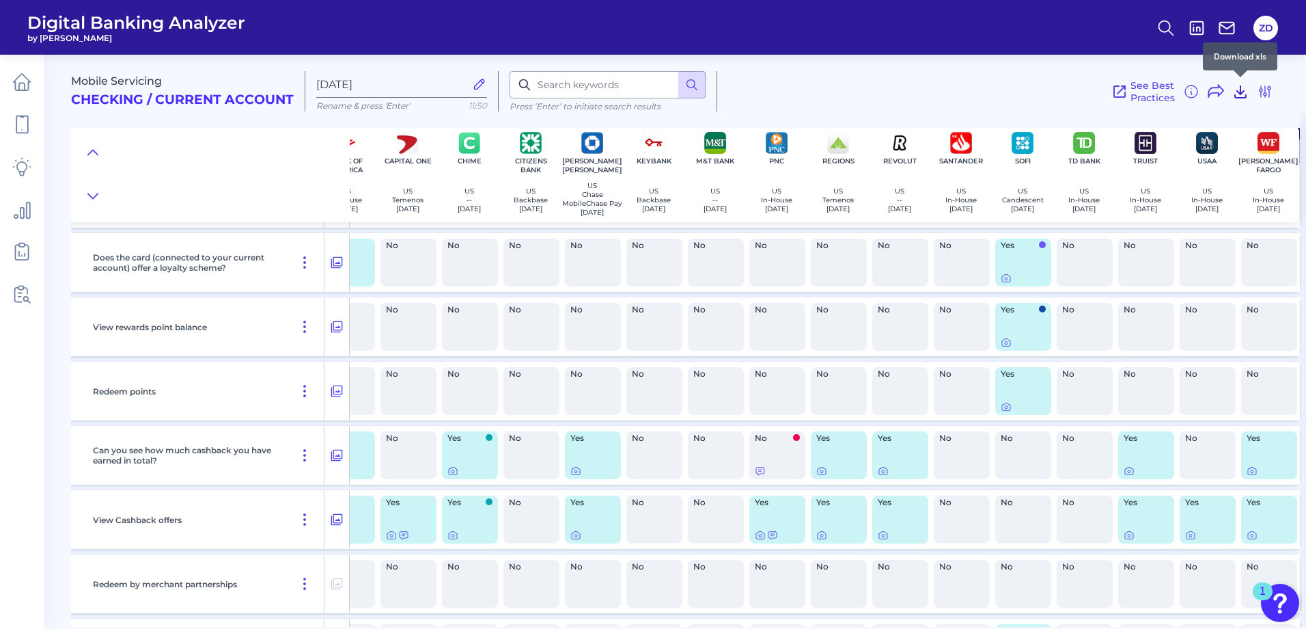
click at [1238, 92] on icon at bounding box center [1241, 91] width 16 height 16
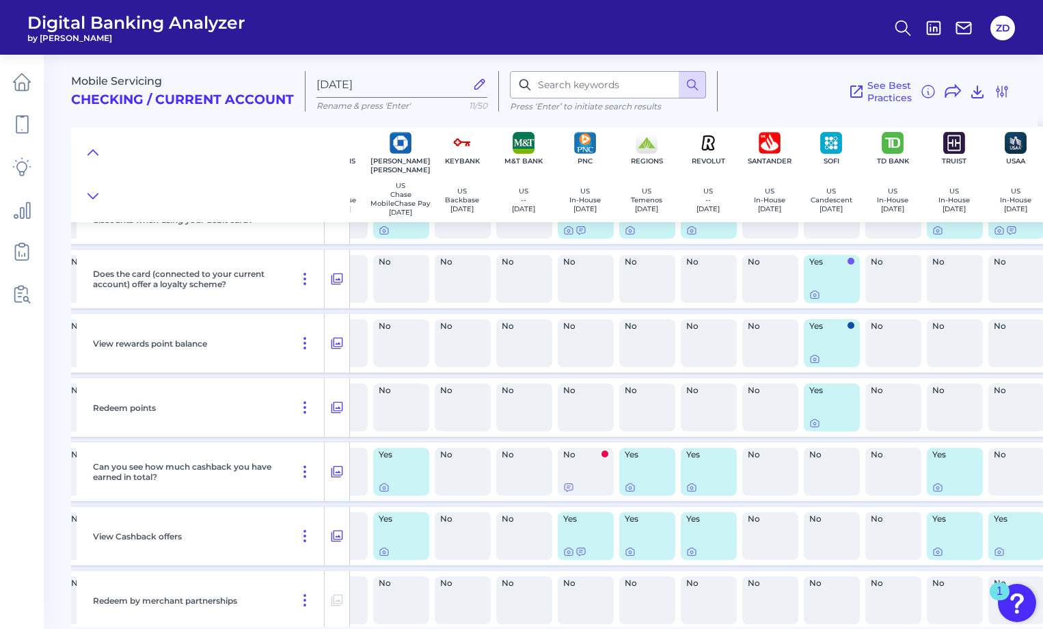
scroll to position [0, 349]
